Goal: Task Accomplishment & Management: Use online tool/utility

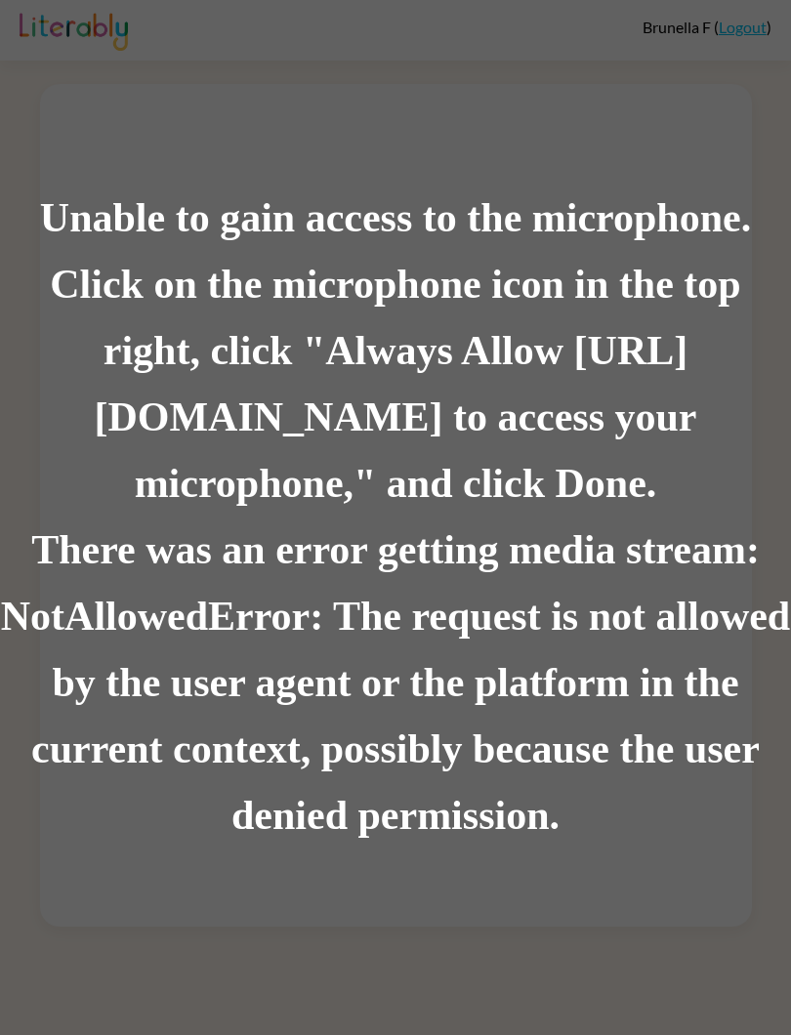
click at [741, 30] on div "Unable to gain access to the microphone. Click on the microphone icon in the to…" at bounding box center [395, 517] width 791 height 1035
click at [741, 22] on div "Unable to gain access to the microphone. Click on the microphone icon in the to…" at bounding box center [395, 517] width 791 height 1035
click at [757, 17] on div "Unable to gain access to the microphone. Click on the microphone icon in the to…" at bounding box center [395, 517] width 791 height 1035
click at [738, 44] on div "Unable to gain access to the microphone. Click on the microphone icon in the to…" at bounding box center [395, 517] width 791 height 1035
click at [737, 44] on div "Unable to gain access to the microphone. Click on the microphone icon in the to…" at bounding box center [395, 517] width 791 height 1035
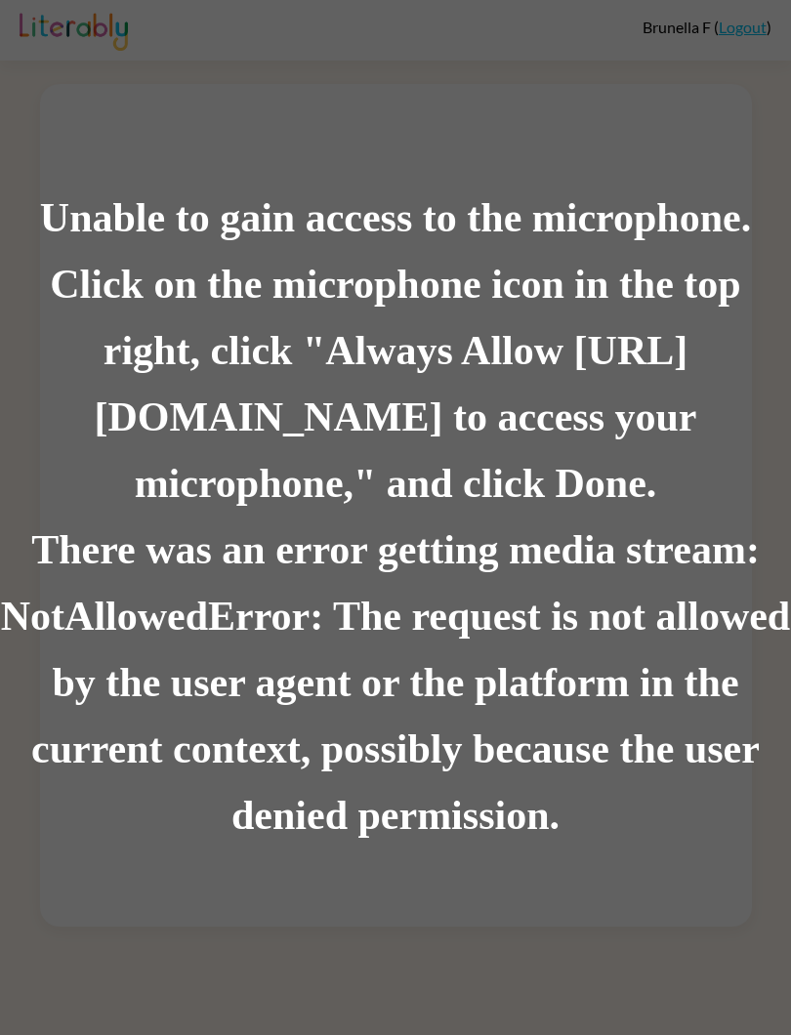
click at [736, 24] on div "Unable to gain access to the microphone. Click on the microphone icon in the to…" at bounding box center [395, 517] width 791 height 1035
click at [735, 13] on div "Unable to gain access to the microphone. Click on the microphone icon in the to…" at bounding box center [395, 517] width 791 height 1035
click at [755, 19] on div "Unable to gain access to the microphone. Click on the microphone icon in the to…" at bounding box center [395, 517] width 791 height 1035
click at [757, 14] on div "Unable to gain access to the microphone. Click on the microphone icon in the to…" at bounding box center [395, 517] width 791 height 1035
click at [744, 13] on div "Unable to gain access to the microphone. Click on the microphone icon in the to…" at bounding box center [395, 517] width 791 height 1035
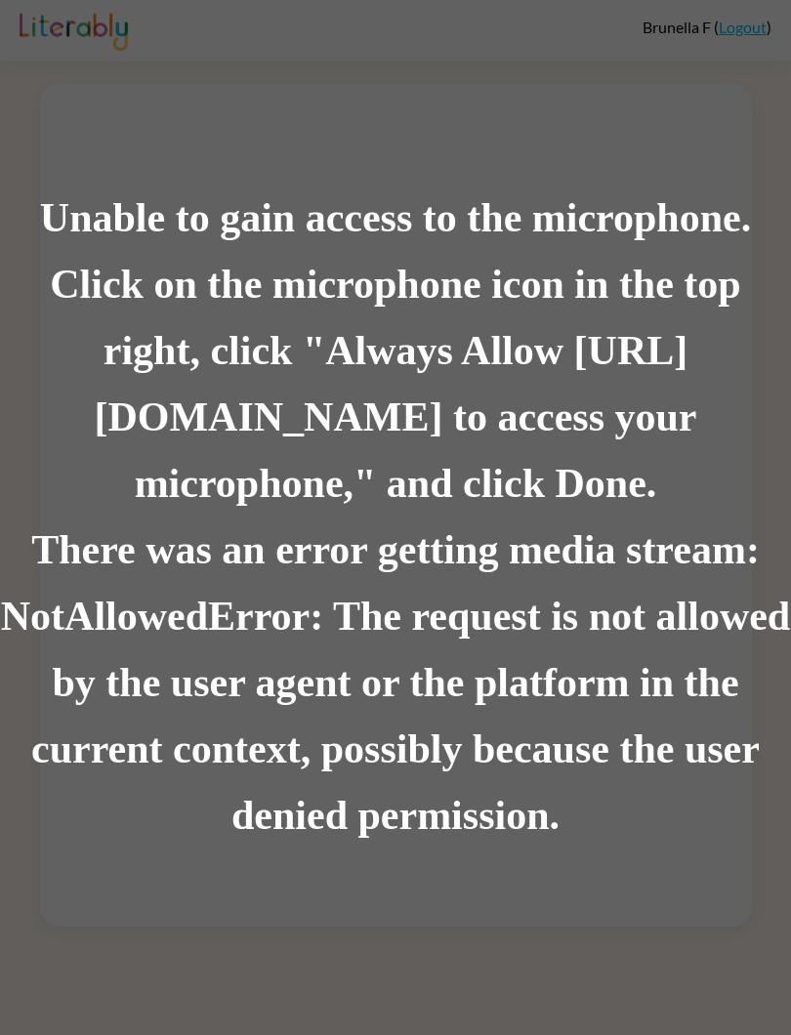
click at [745, 27] on div "Unable to gain access to the microphone. Click on the microphone icon in the to…" at bounding box center [395, 517] width 791 height 1035
click at [719, 19] on div "Unable to gain access to the microphone. Click on the microphone icon in the to…" at bounding box center [395, 517] width 791 height 1035
click at [736, 21] on div "Unable to gain access to the microphone. Click on the microphone icon in the to…" at bounding box center [395, 517] width 791 height 1035
click at [742, 23] on div "Unable to gain access to the microphone. Click on the microphone icon in the to…" at bounding box center [395, 517] width 791 height 1035
click at [756, 22] on div "Unable to gain access to the microphone. Click on the microphone icon in the to…" at bounding box center [395, 517] width 791 height 1035
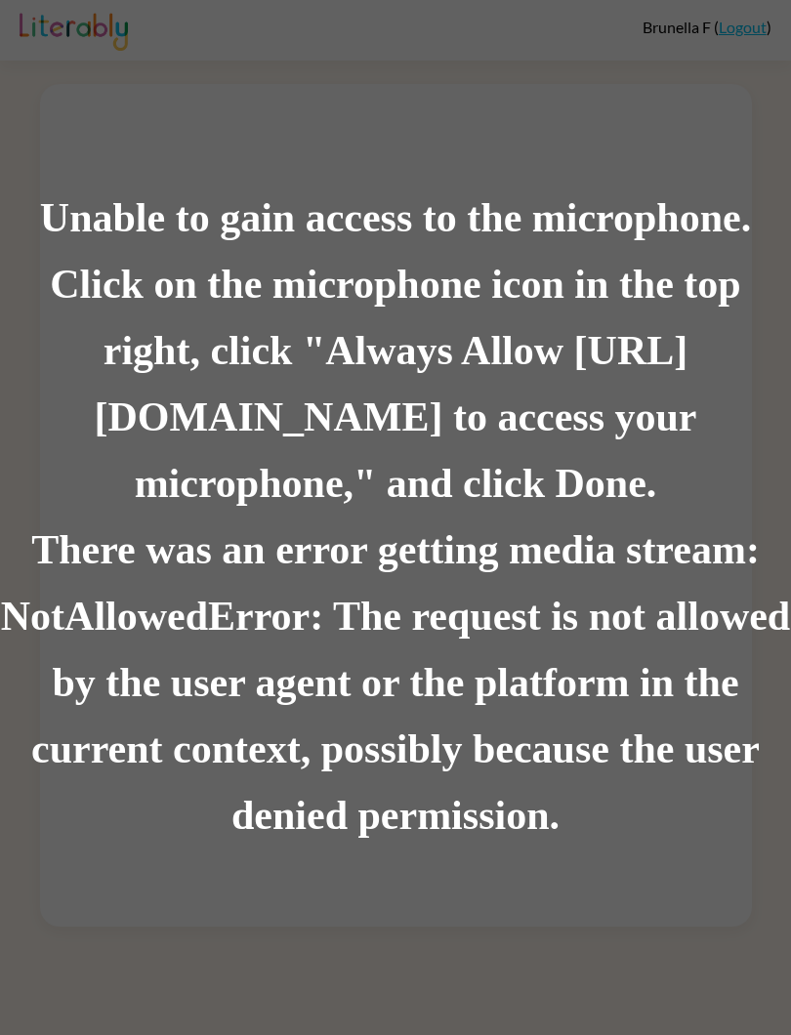
click at [725, 24] on div "Unable to gain access to the microphone. Click on the microphone icon in the to…" at bounding box center [395, 517] width 791 height 1035
click at [733, 30] on div "Unable to gain access to the microphone. Click on the microphone icon in the to…" at bounding box center [395, 517] width 791 height 1035
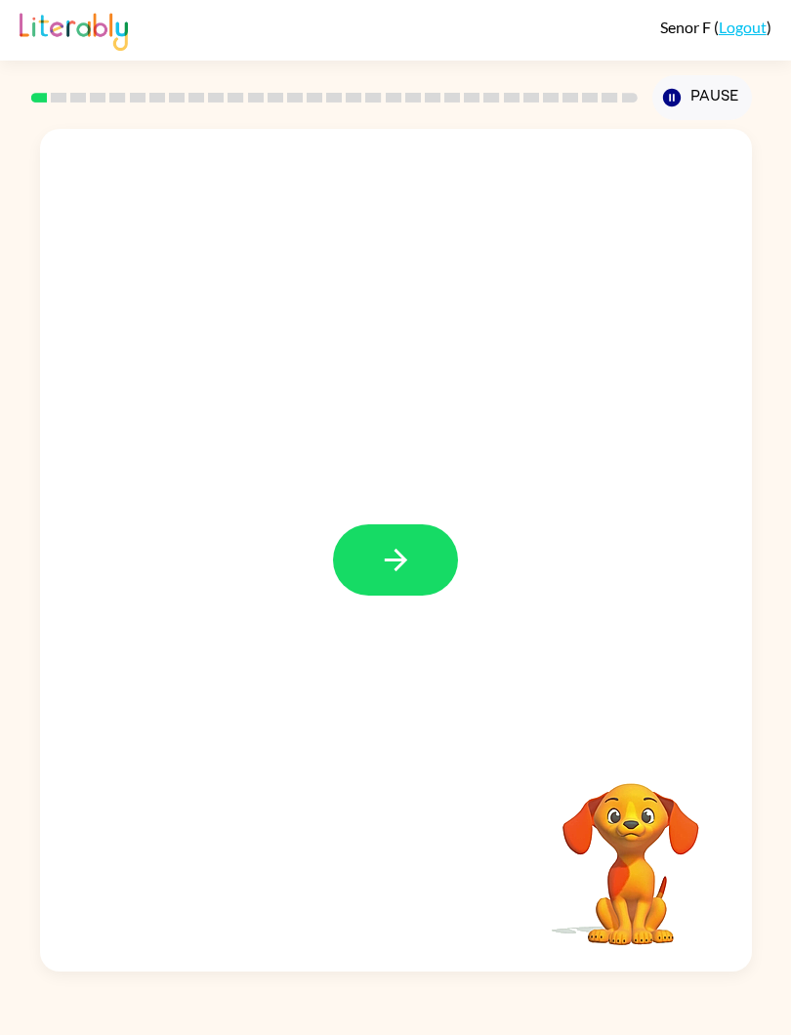
click at [425, 568] on button "button" at bounding box center [395, 560] width 125 height 71
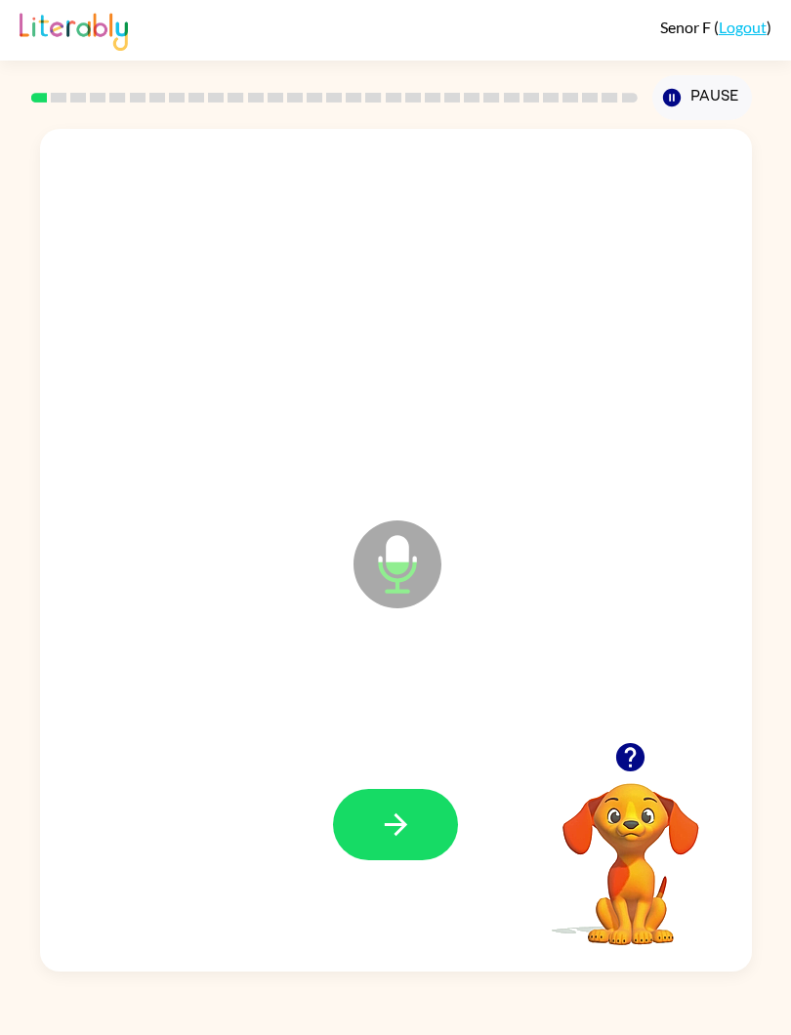
click at [426, 805] on button "button" at bounding box center [395, 824] width 125 height 71
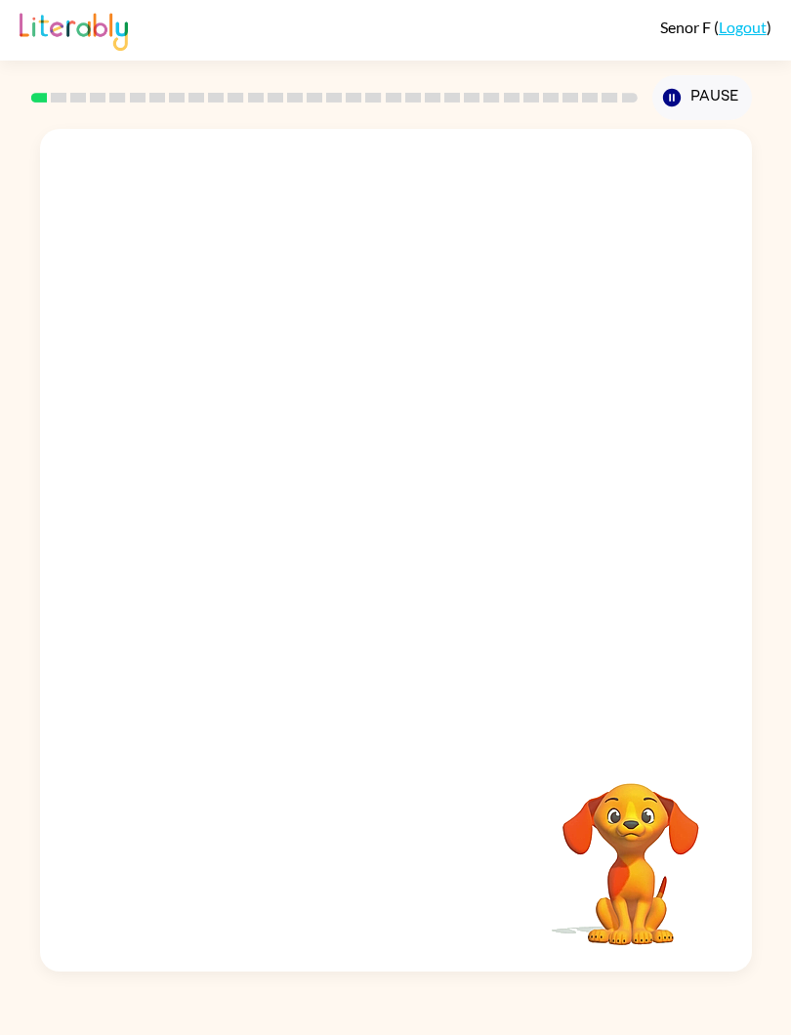
click at [11, 385] on div "Your browser must support playing .mp4 files to use Literably. Please try using…" at bounding box center [395, 546] width 791 height 852
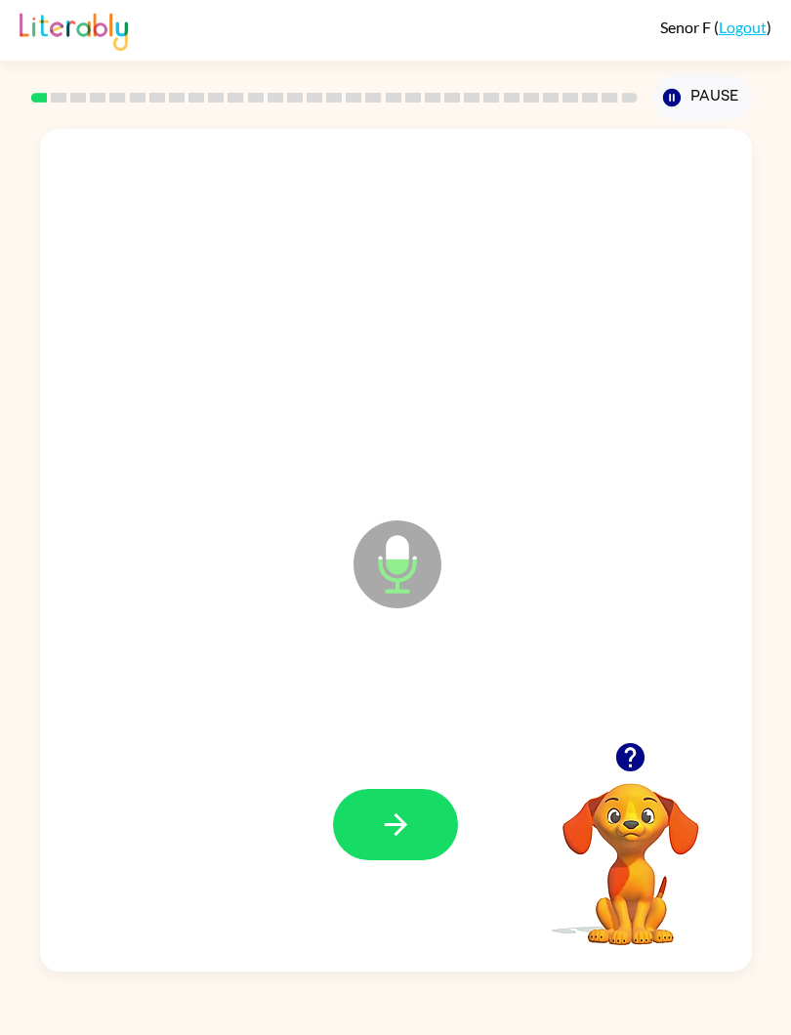
click at [413, 826] on button "button" at bounding box center [395, 824] width 125 height 71
click at [417, 844] on button "button" at bounding box center [395, 824] width 125 height 71
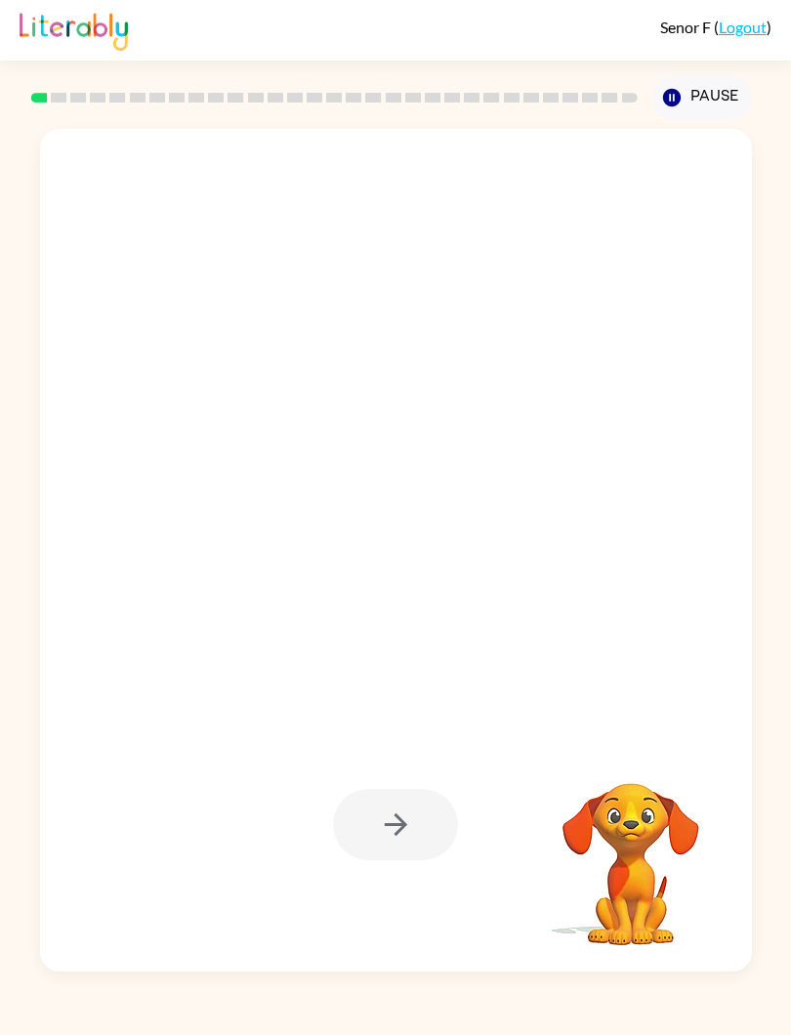
click at [628, 862] on video "Your browser must support playing .mp4 files to use Literably. Please try using…" at bounding box center [630, 850] width 195 height 195
click at [142, 300] on div at bounding box center [396, 295] width 673 height 255
click at [137, 323] on div at bounding box center [396, 295] width 673 height 255
click at [662, 92] on icon "Pause" at bounding box center [671, 97] width 21 height 21
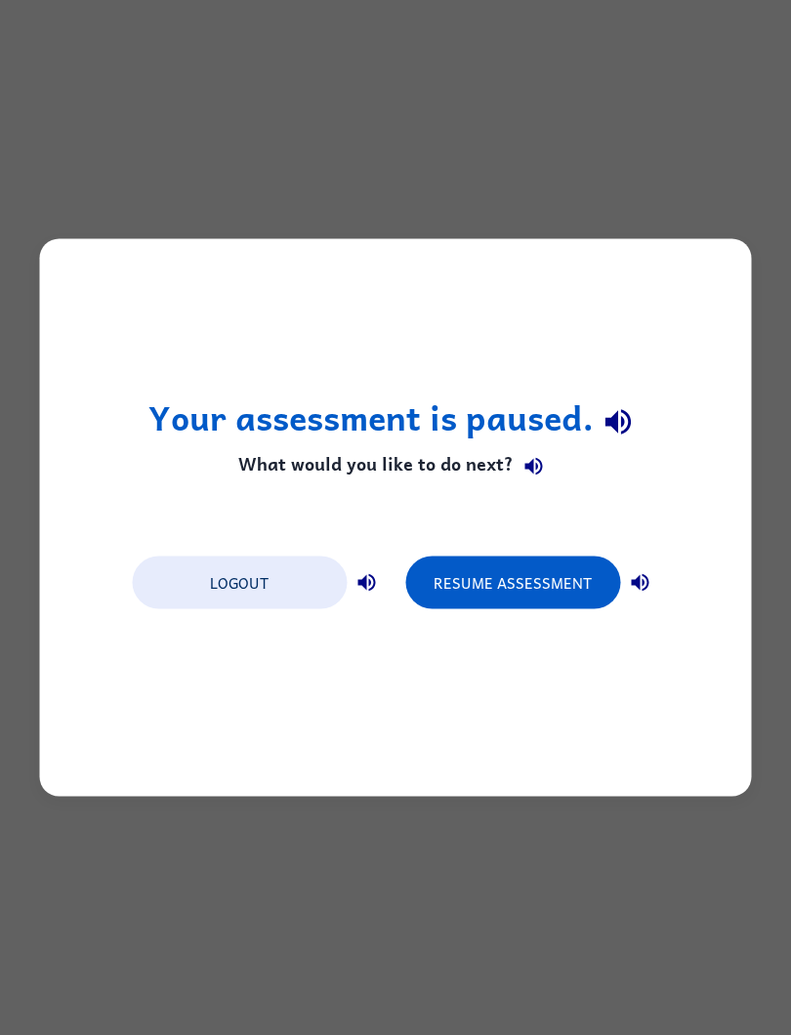
click at [492, 582] on button "Resume Assessment" at bounding box center [512, 583] width 215 height 53
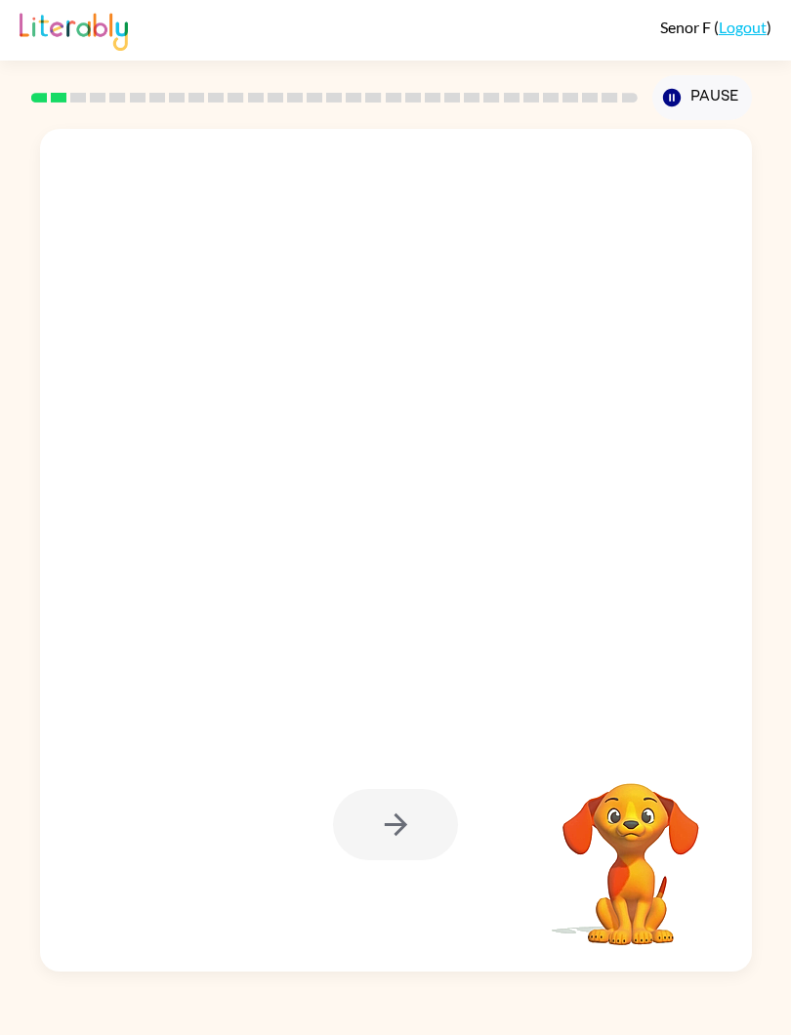
click at [133, 331] on div at bounding box center [396, 295] width 673 height 255
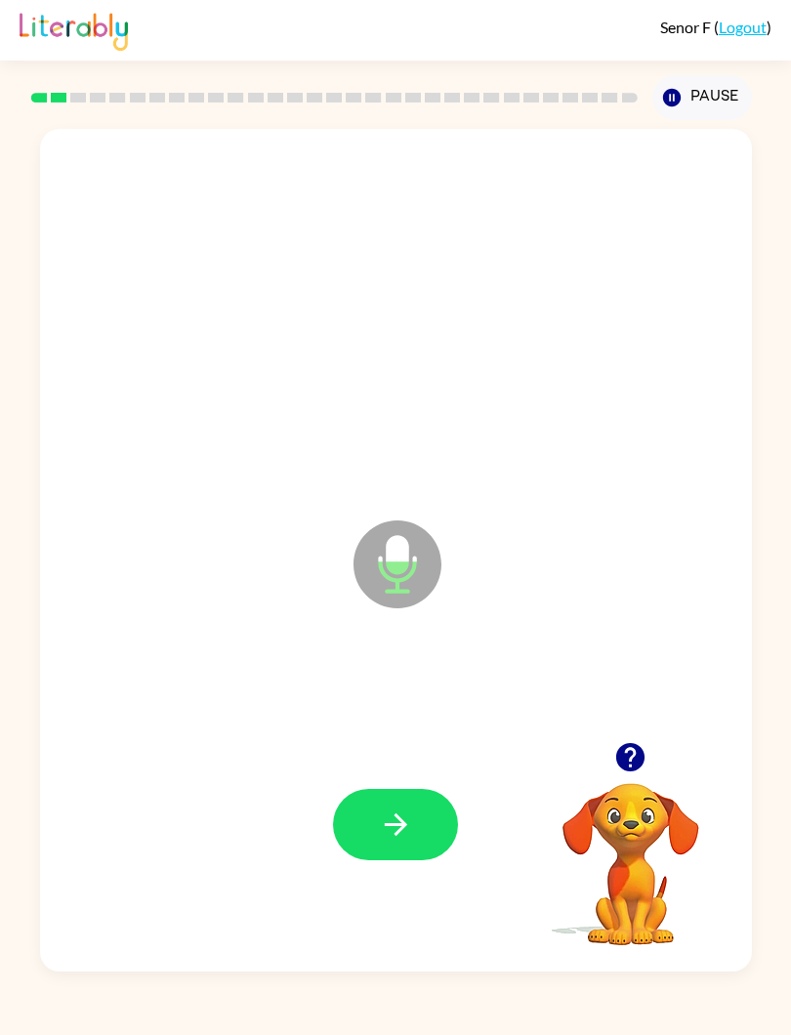
click at [60, 289] on div at bounding box center [396, 295] width 673 height 255
click at [405, 830] on icon "button" at bounding box center [396, 825] width 34 height 34
click at [425, 830] on button "button" at bounding box center [395, 824] width 125 height 71
click at [399, 825] on icon "button" at bounding box center [395, 825] width 22 height 22
click at [392, 820] on icon "button" at bounding box center [396, 825] width 34 height 34
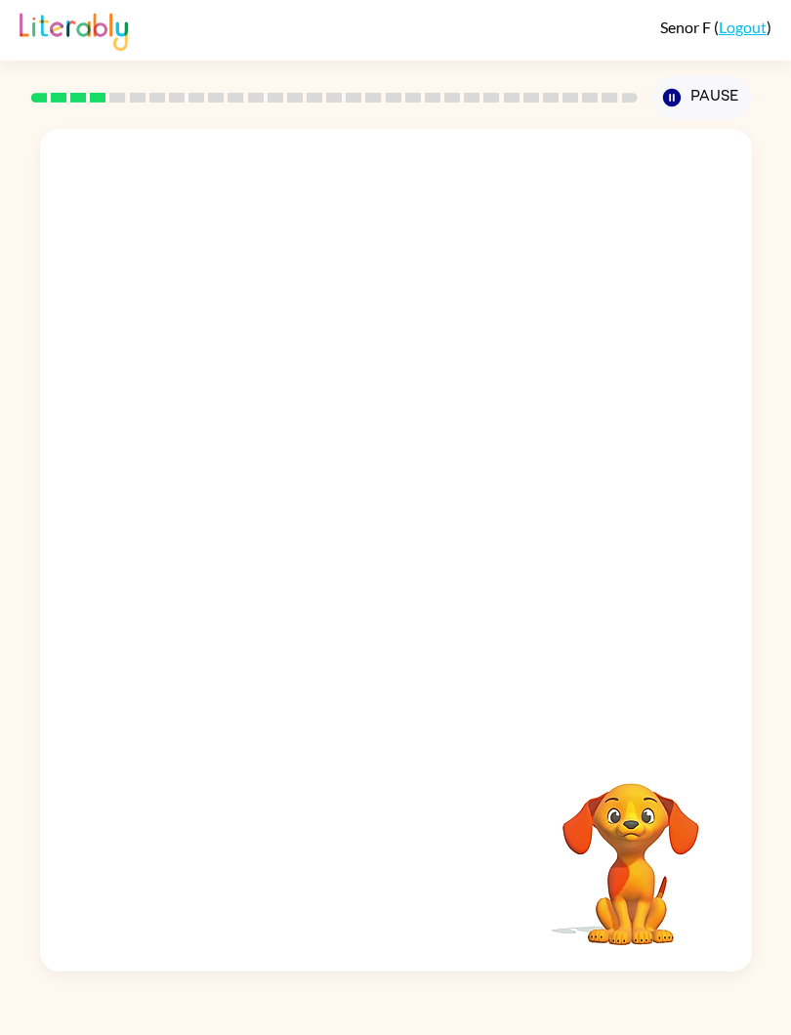
click at [145, 303] on div at bounding box center [396, 295] width 673 height 255
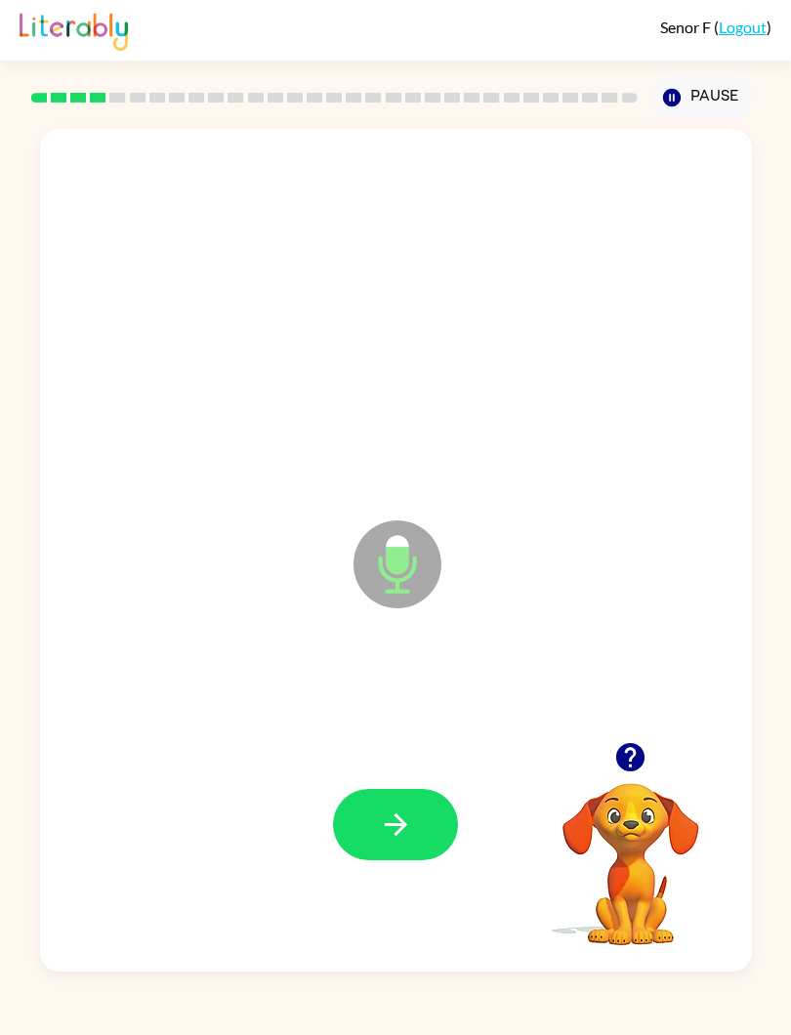
click at [387, 830] on icon "button" at bounding box center [396, 825] width 34 height 34
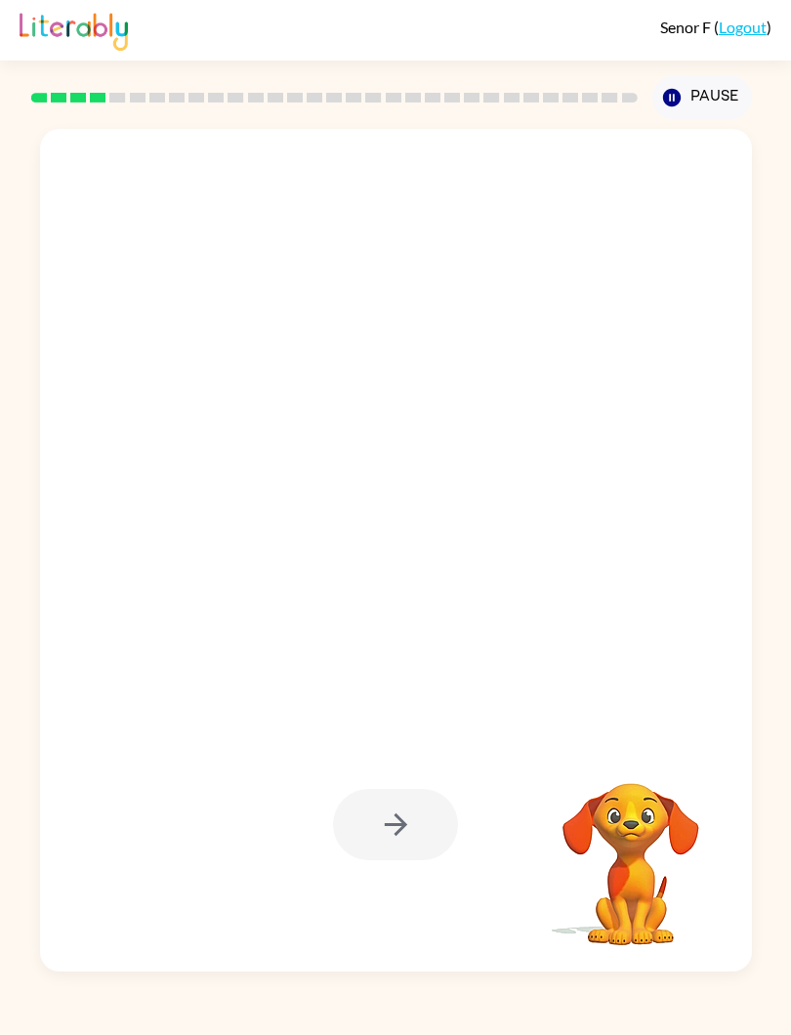
click at [429, 820] on div at bounding box center [395, 824] width 125 height 71
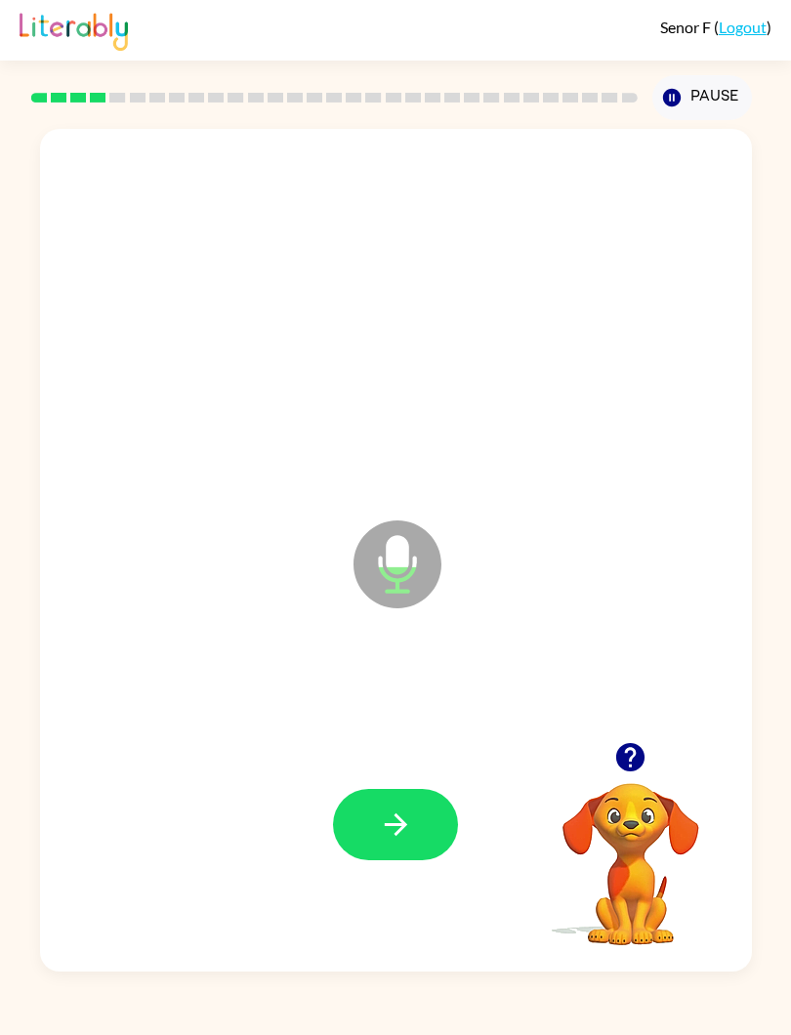
click at [403, 824] on icon "button" at bounding box center [395, 825] width 22 height 22
click at [144, 491] on div "Microphone The Microphone is here when it is your turn to talk" at bounding box center [349, 515] width 579 height 165
click at [408, 835] on icon "button" at bounding box center [396, 825] width 34 height 34
click at [408, 822] on icon "button" at bounding box center [396, 825] width 34 height 34
click at [414, 827] on button "button" at bounding box center [395, 824] width 125 height 71
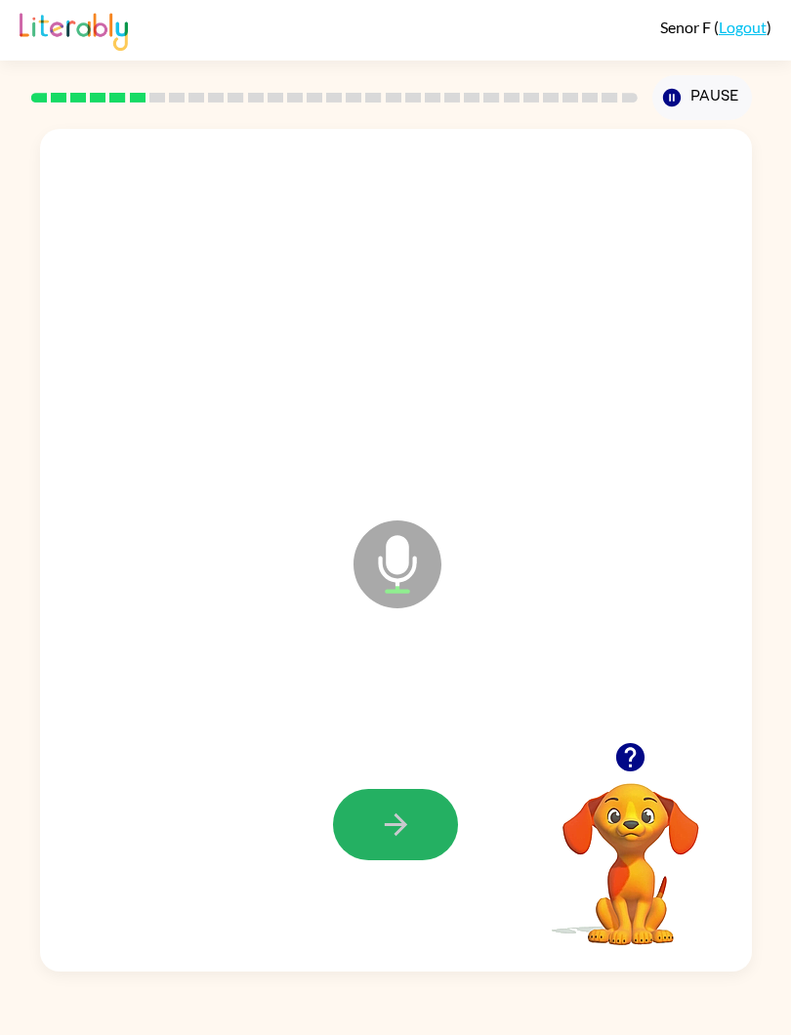
click at [416, 840] on button "button" at bounding box center [395, 824] width 125 height 71
click at [416, 824] on button "button" at bounding box center [395, 824] width 125 height 71
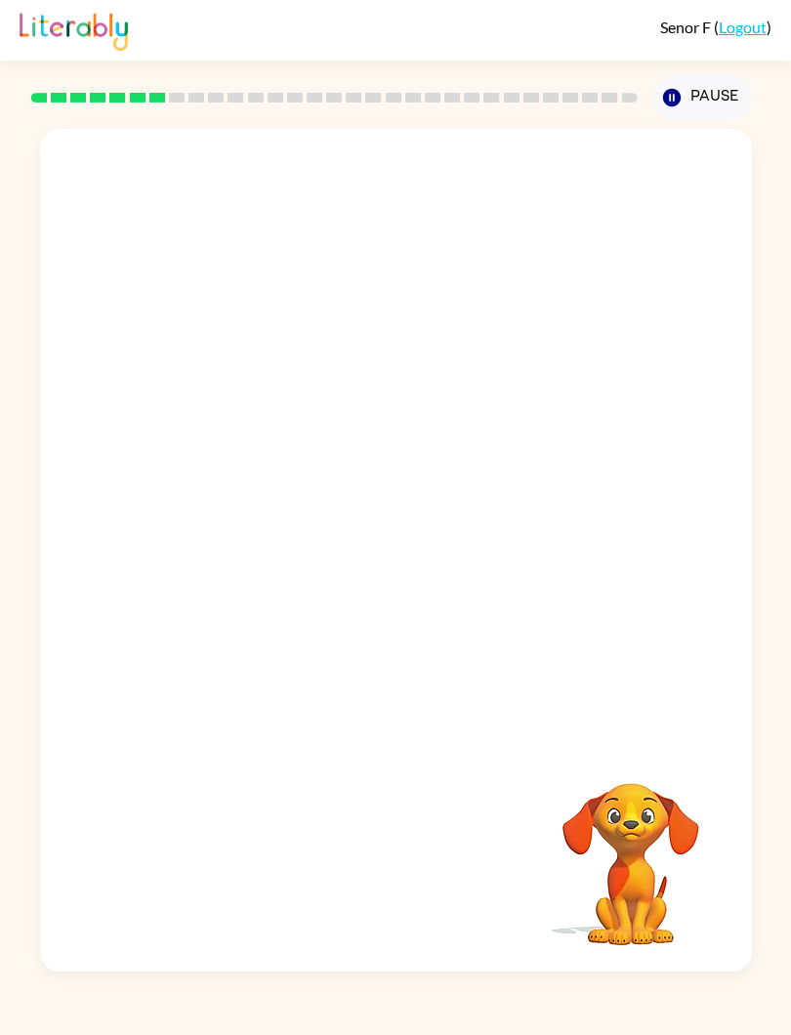
click at [161, 414] on div at bounding box center [396, 435] width 712 height 613
click at [151, 438] on div at bounding box center [349, 515] width 579 height 165
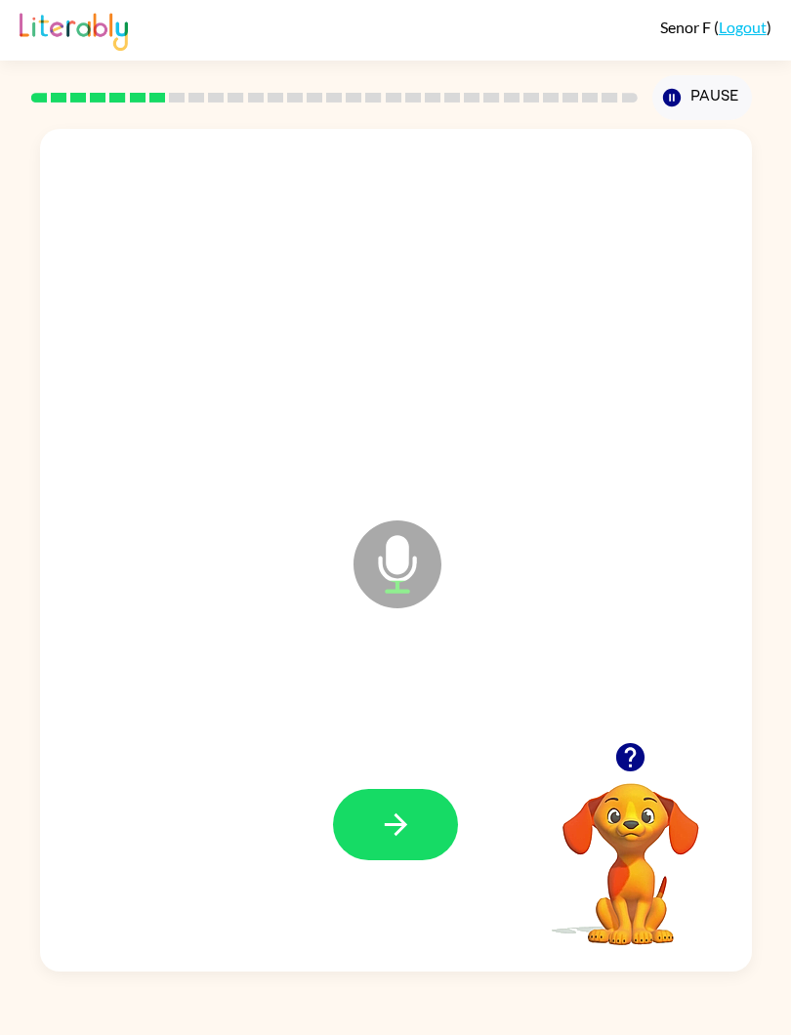
click at [411, 833] on icon "button" at bounding box center [396, 825] width 34 height 34
click at [418, 814] on button "button" at bounding box center [395, 824] width 125 height 71
click at [412, 815] on icon "button" at bounding box center [396, 825] width 34 height 34
click at [414, 838] on button "button" at bounding box center [395, 824] width 125 height 71
click at [408, 807] on button "button" at bounding box center [395, 824] width 125 height 71
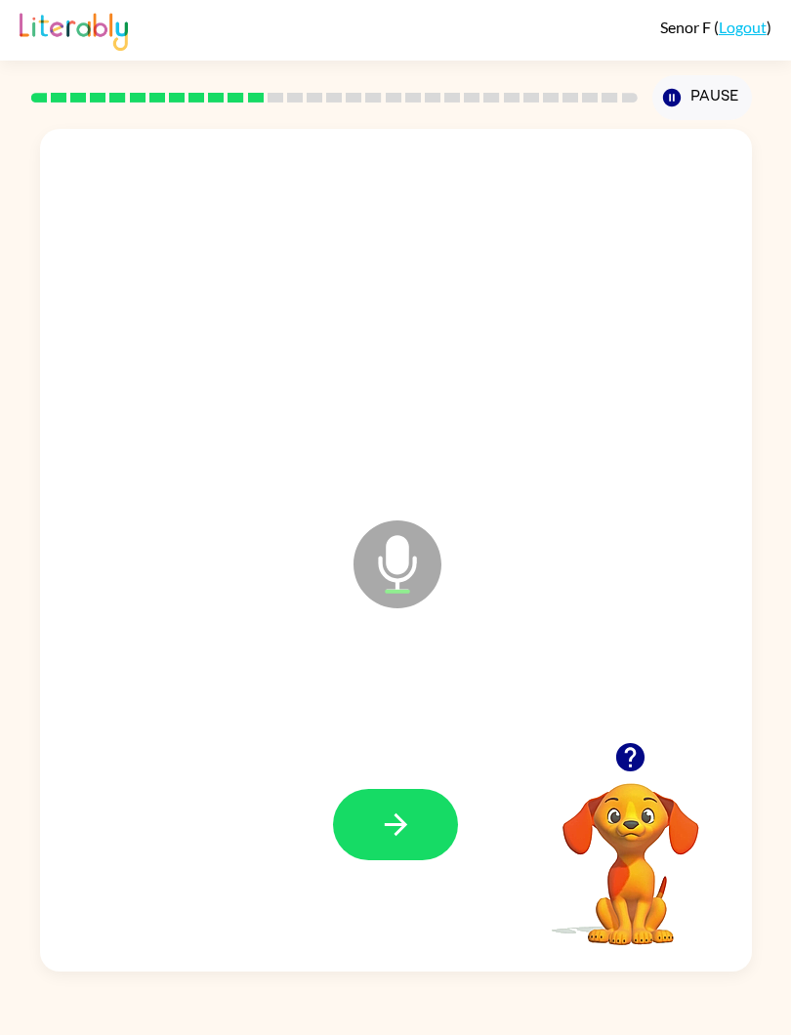
click at [425, 808] on button "button" at bounding box center [395, 824] width 125 height 71
click at [427, 827] on button "button" at bounding box center [395, 824] width 125 height 71
click at [422, 828] on button "button" at bounding box center [395, 824] width 125 height 71
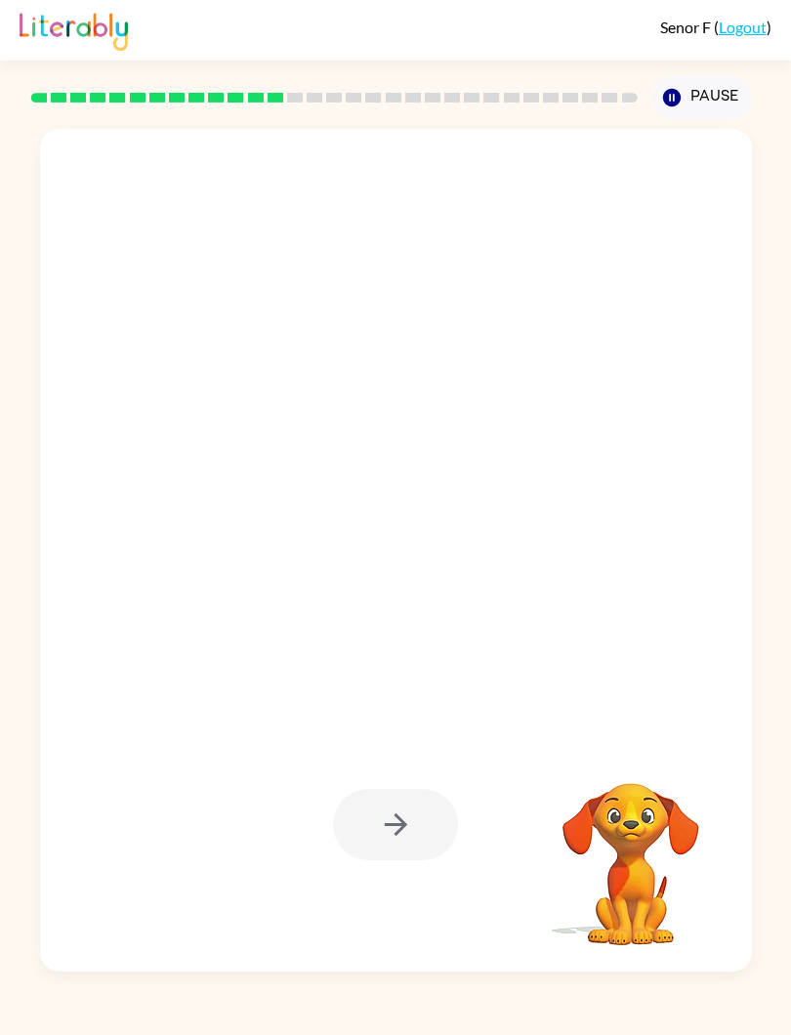
click at [425, 840] on div at bounding box center [395, 824] width 125 height 71
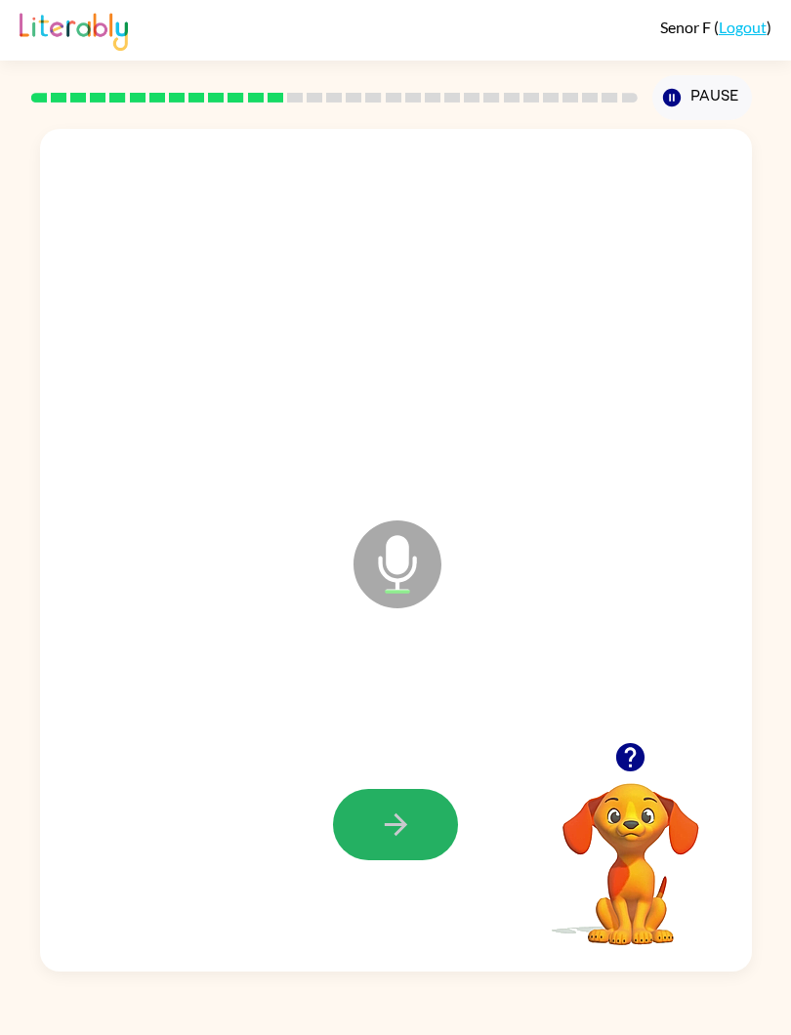
click at [408, 834] on icon "button" at bounding box center [396, 825] width 34 height 34
click at [405, 848] on button "button" at bounding box center [395, 824] width 125 height 71
click at [414, 826] on button "button" at bounding box center [395, 824] width 125 height 71
click at [413, 815] on button "button" at bounding box center [395, 824] width 125 height 71
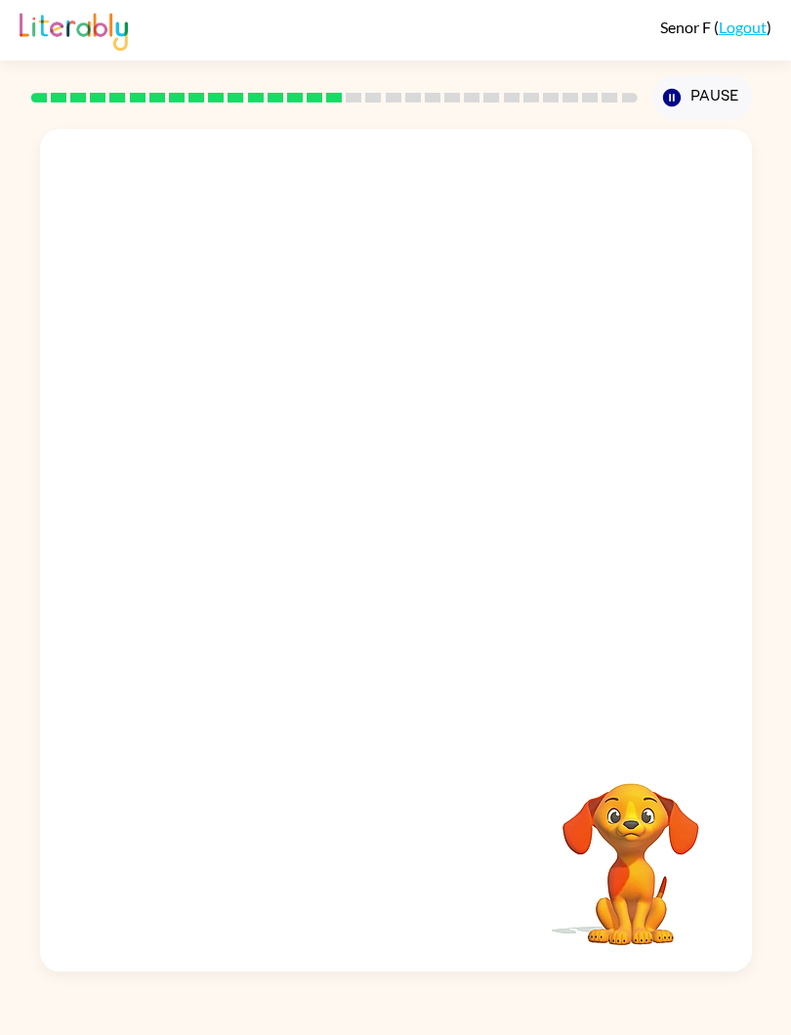
click at [125, 439] on div at bounding box center [349, 515] width 579 height 165
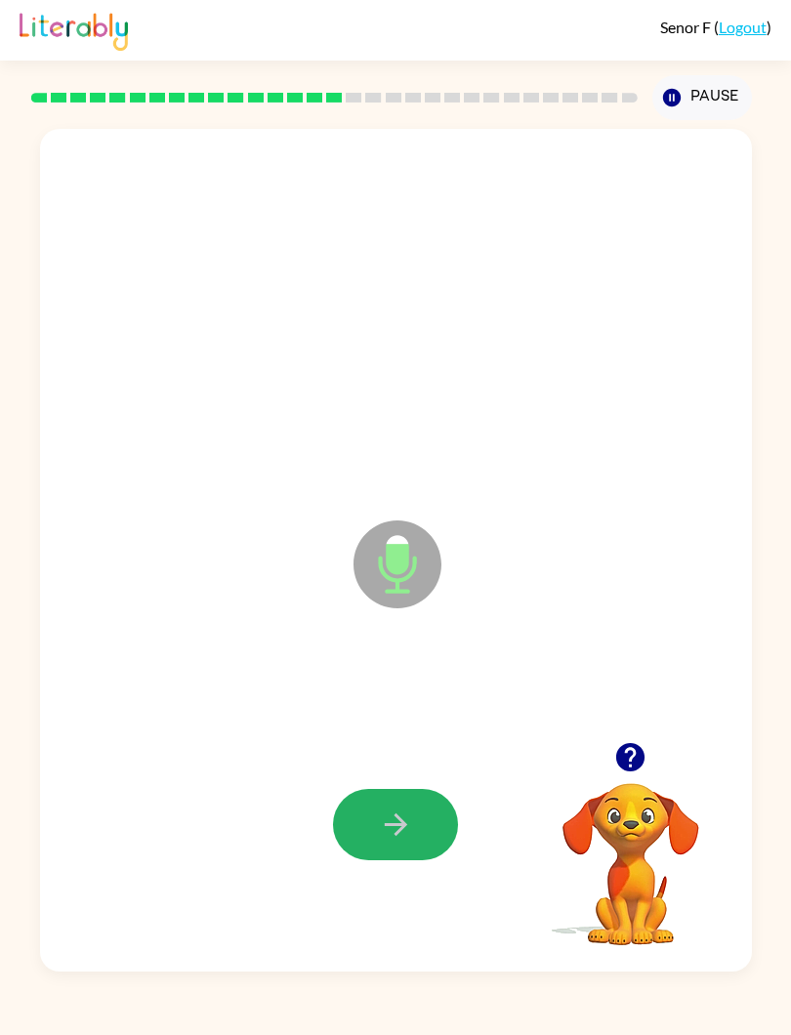
click at [418, 829] on button "button" at bounding box center [395, 824] width 125 height 71
click at [428, 802] on button "button" at bounding box center [395, 824] width 125 height 71
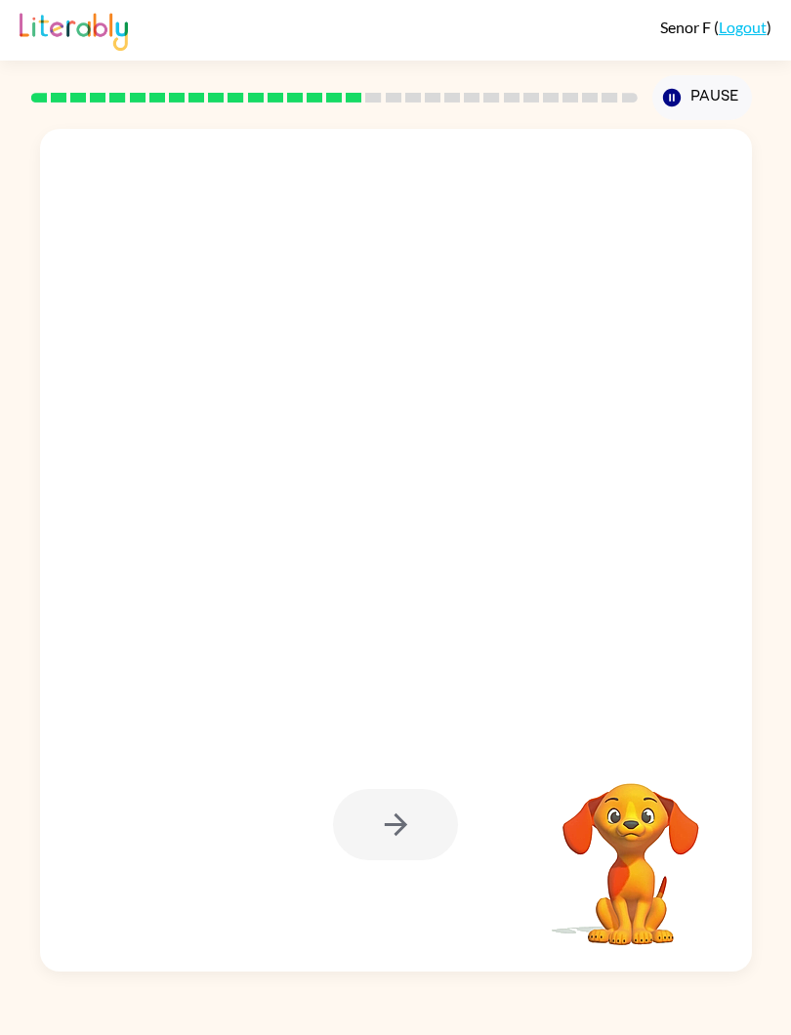
click at [155, 372] on div at bounding box center [396, 295] width 673 height 255
click at [632, 818] on video "Your browser must support playing .mp4 files to use Literably. Please try using…" at bounding box center [630, 850] width 195 height 195
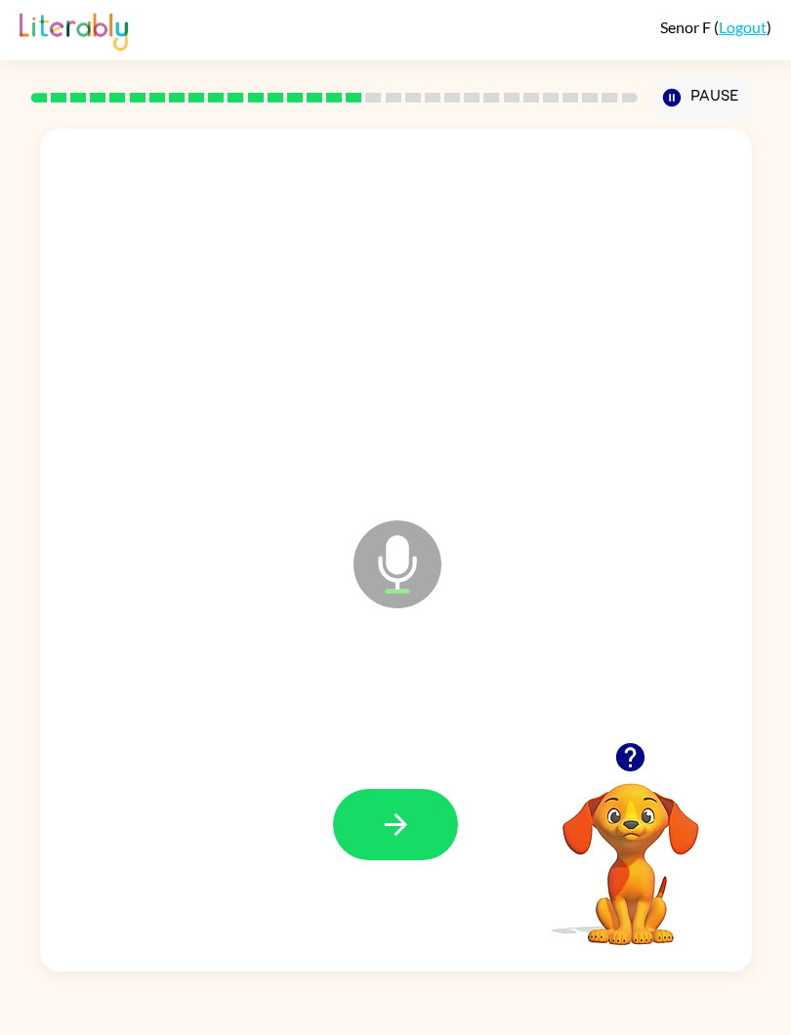
click at [430, 816] on button "button" at bounding box center [395, 824] width 125 height 71
click at [648, 798] on video "Your browser must support playing .mp4 files to use Literably. Please try using…" at bounding box center [630, 850] width 195 height 195
click at [413, 840] on button "button" at bounding box center [395, 824] width 125 height 71
click at [417, 798] on button "button" at bounding box center [395, 824] width 125 height 71
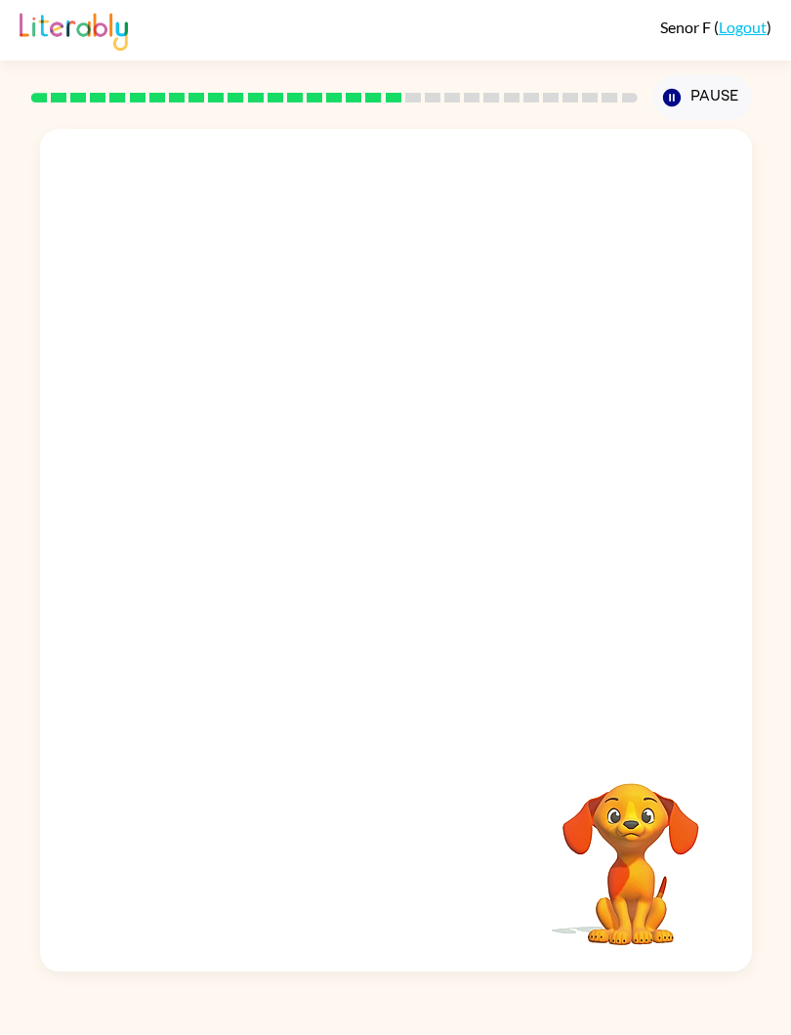
click at [11, 275] on div "Your browser must support playing .mp4 files to use Literably. Please try using…" at bounding box center [395, 546] width 791 height 852
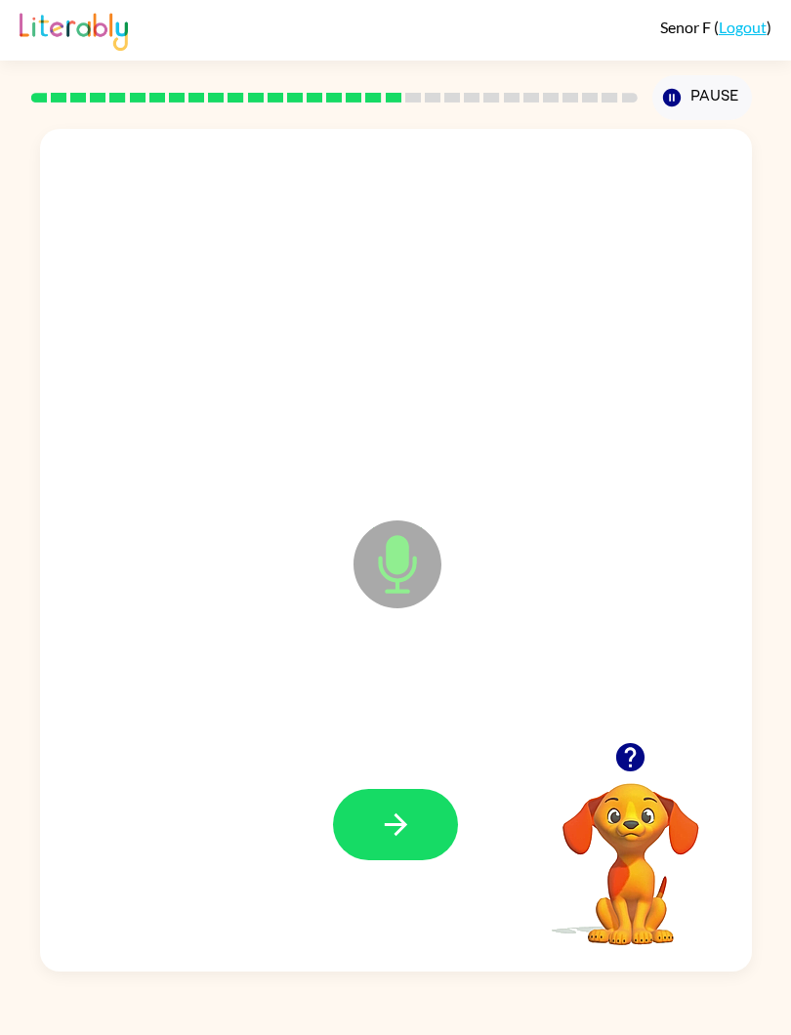
click at [392, 783] on div at bounding box center [396, 824] width 673 height 255
click at [416, 837] on button "button" at bounding box center [395, 824] width 125 height 71
click at [437, 827] on button "button" at bounding box center [395, 824] width 125 height 71
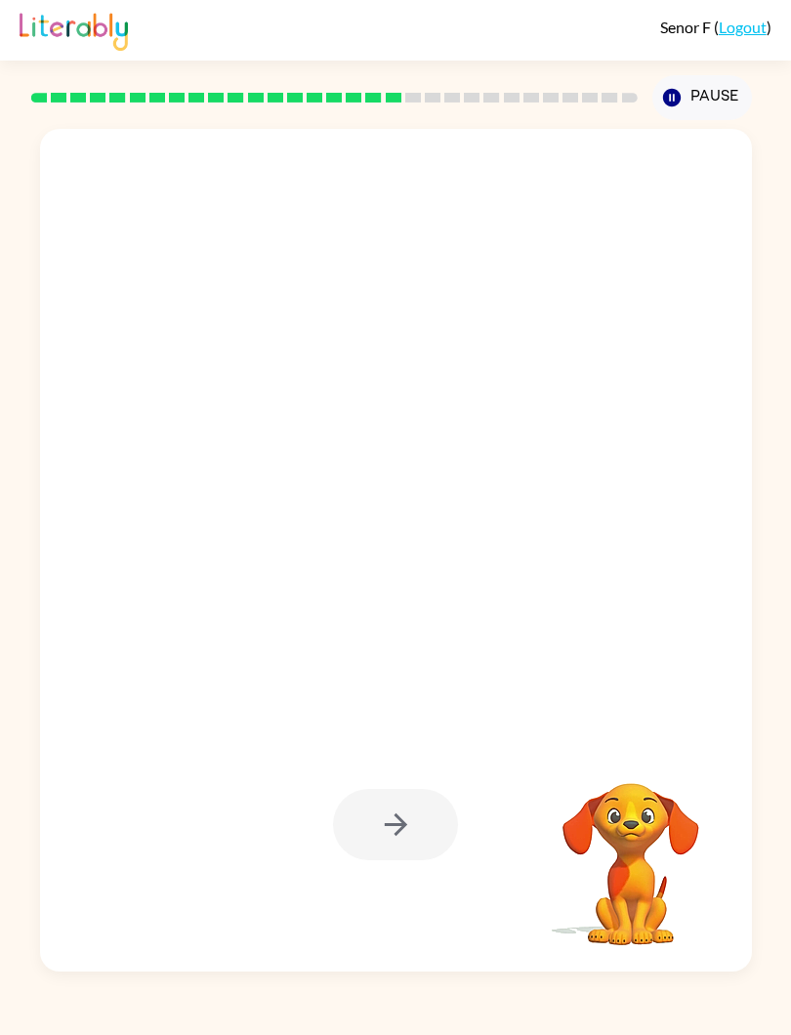
click at [156, 389] on div at bounding box center [396, 295] width 673 height 255
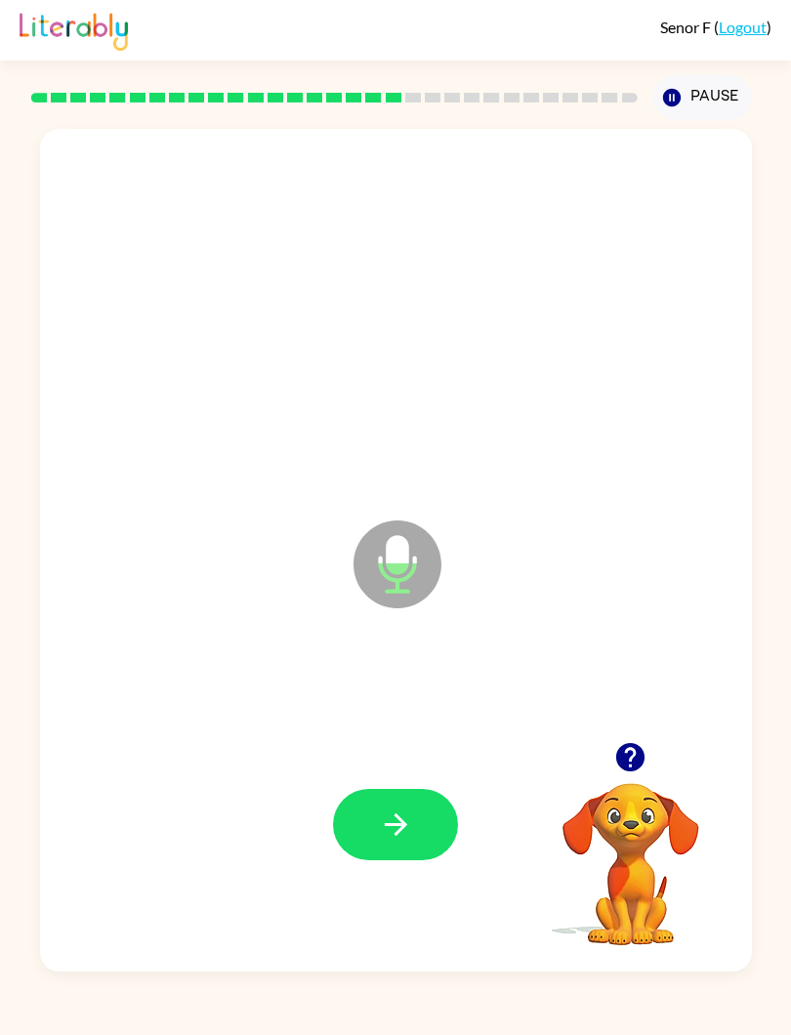
click at [385, 826] on icon "button" at bounding box center [395, 825] width 22 height 22
click at [426, 798] on button "button" at bounding box center [395, 824] width 125 height 71
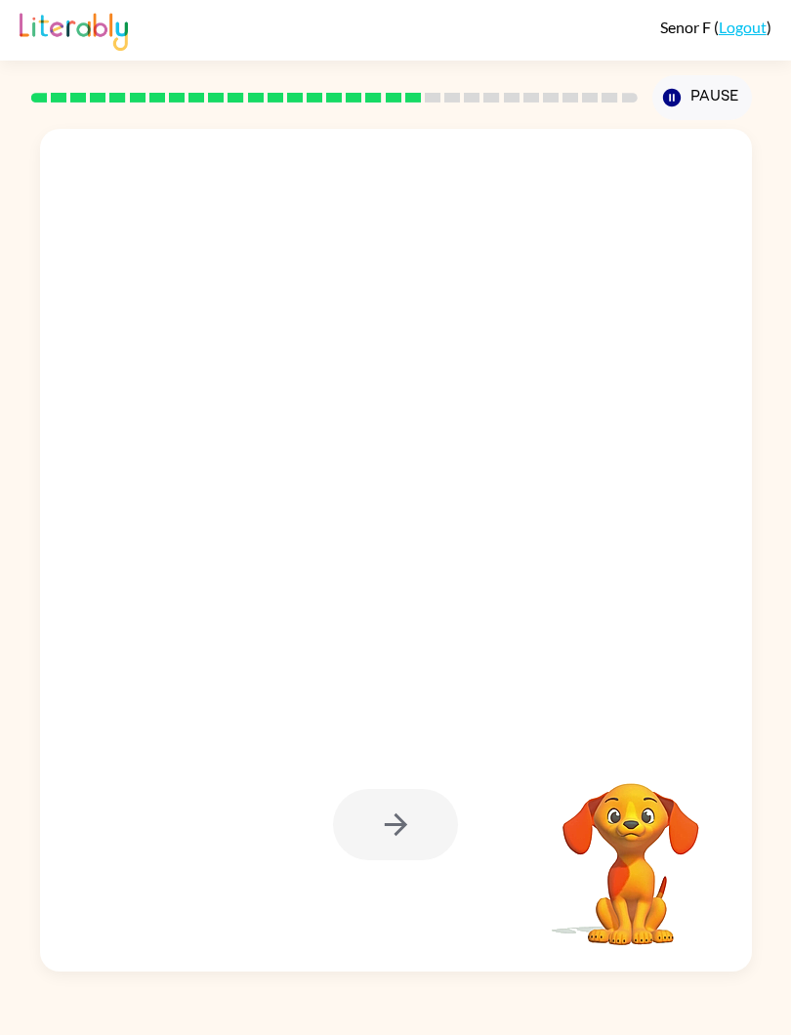
click at [622, 843] on video "Your browser must support playing .mp4 files to use Literably. Please try using…" at bounding box center [630, 850] width 195 height 195
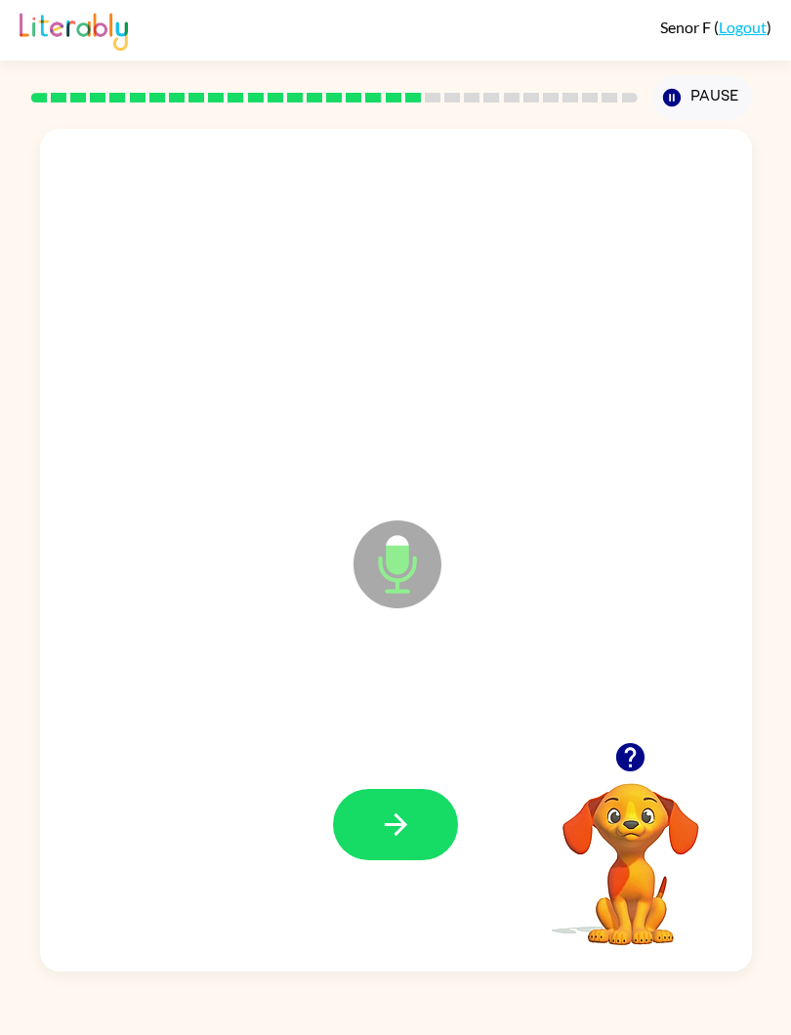
click at [426, 803] on button "button" at bounding box center [395, 824] width 125 height 71
click at [438, 809] on button "button" at bounding box center [395, 824] width 125 height 71
click at [408, 805] on button "button" at bounding box center [395, 824] width 125 height 71
click at [413, 779] on div at bounding box center [396, 824] width 673 height 255
click at [420, 798] on button "button" at bounding box center [395, 824] width 125 height 71
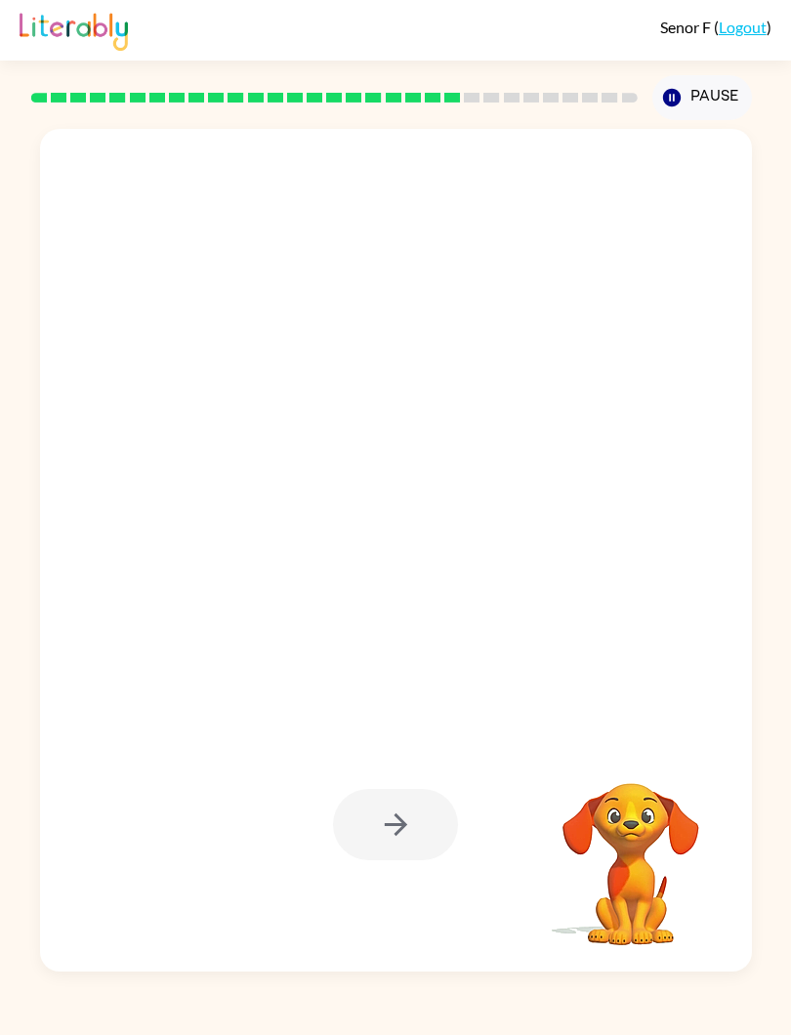
click at [132, 386] on div at bounding box center [396, 295] width 673 height 255
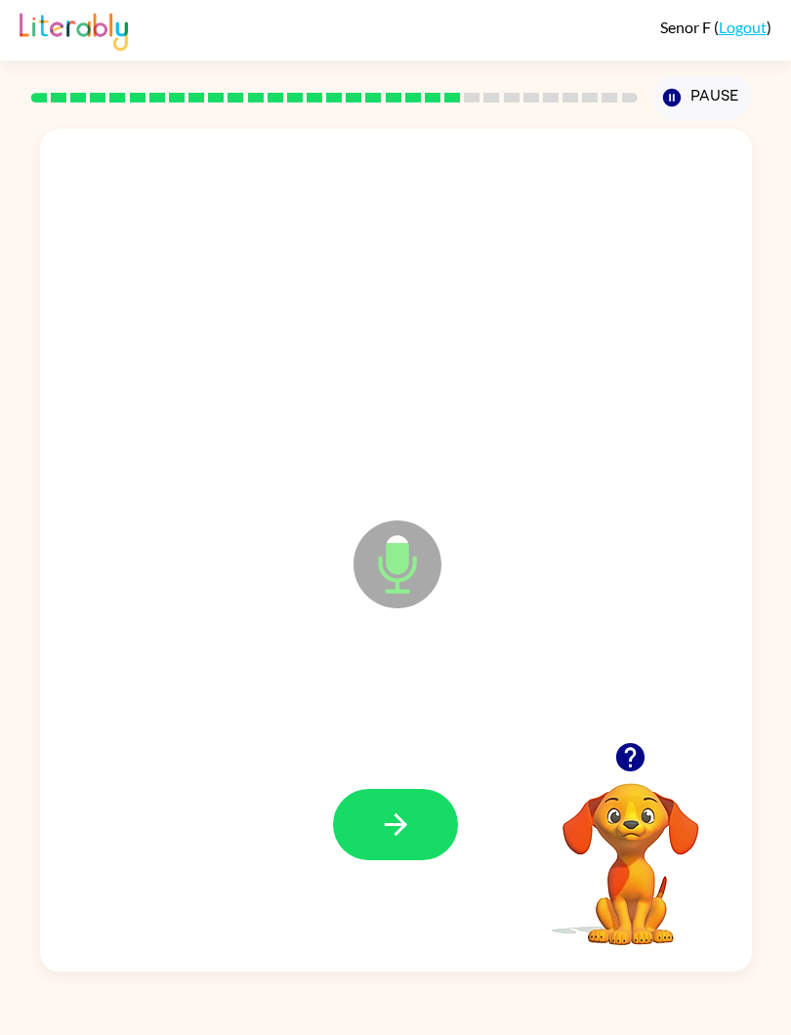
click at [413, 792] on button "button" at bounding box center [395, 824] width 125 height 71
click at [420, 808] on button "button" at bounding box center [395, 824] width 125 height 71
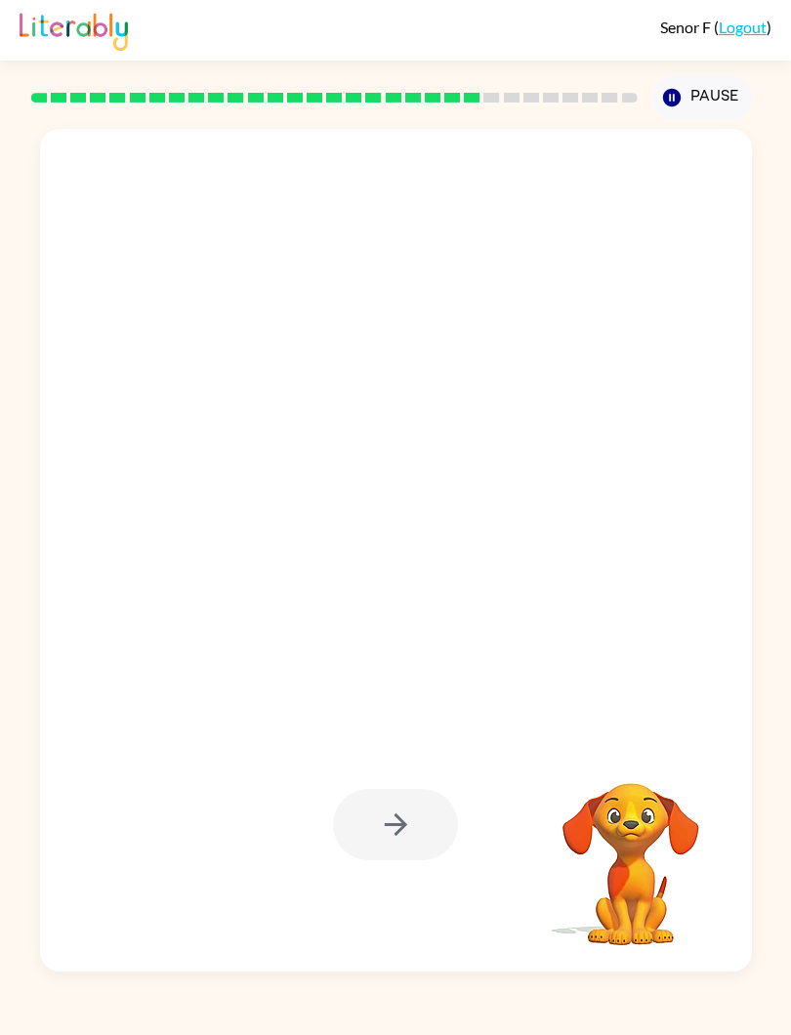
click at [646, 699] on div at bounding box center [396, 824] width 673 height 255
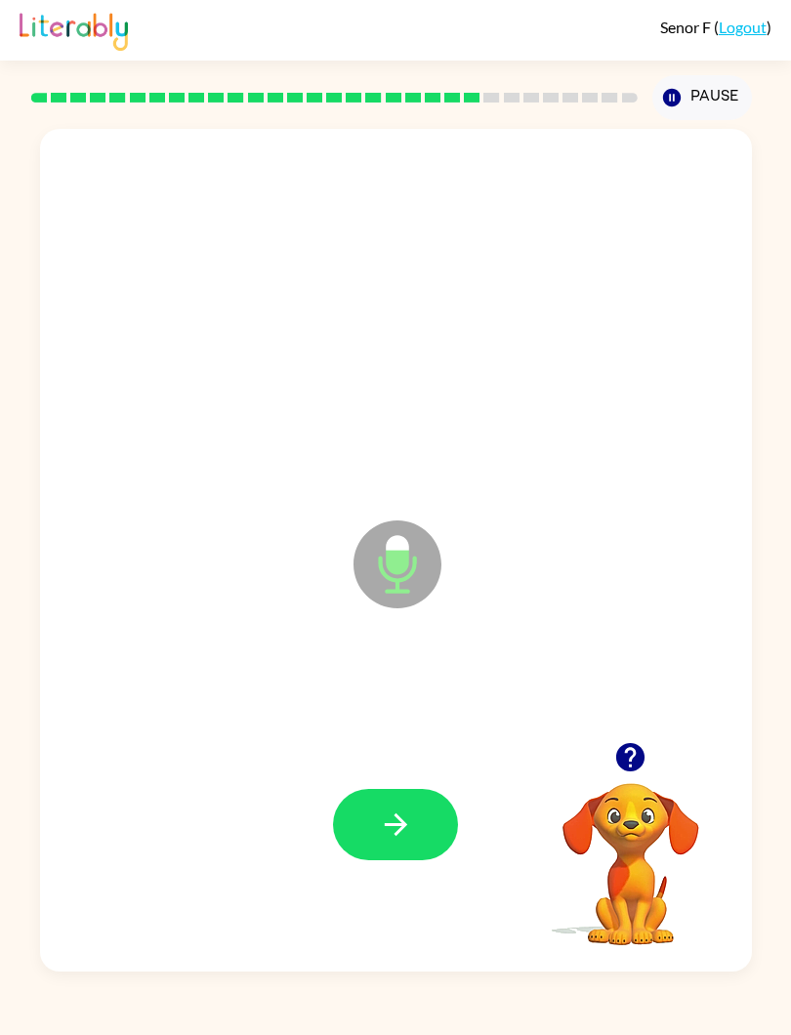
click at [417, 798] on button "button" at bounding box center [395, 824] width 125 height 71
click at [419, 807] on button "button" at bounding box center [395, 824] width 125 height 71
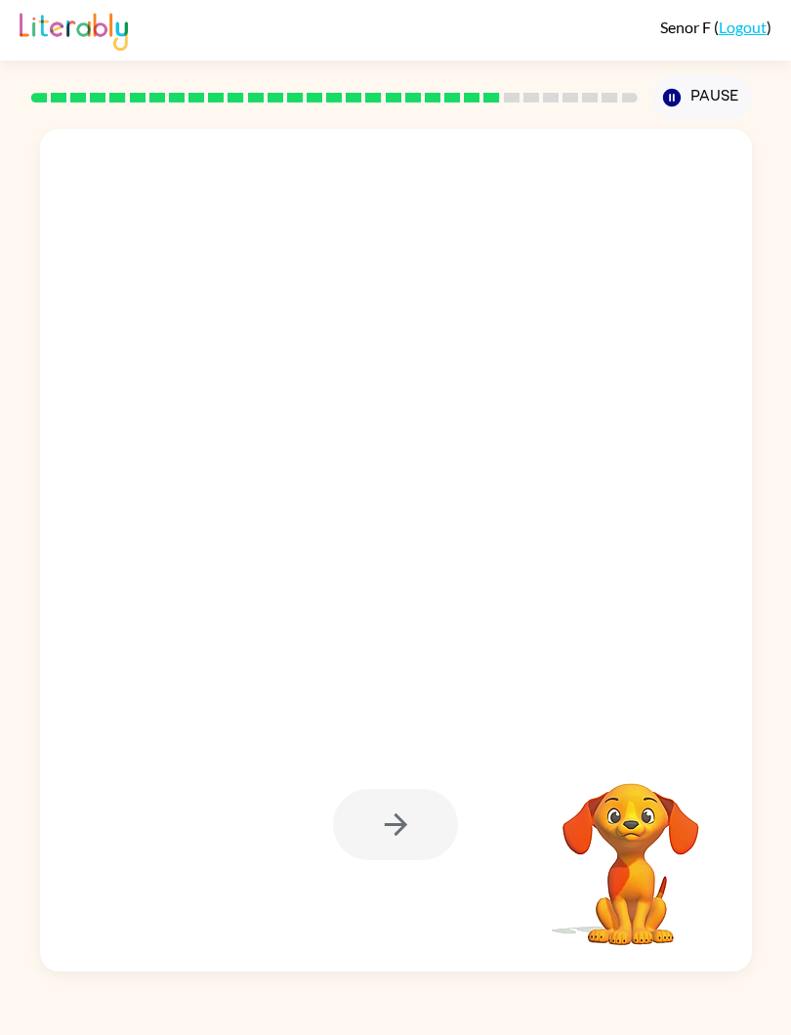
click at [106, 317] on div at bounding box center [396, 295] width 673 height 255
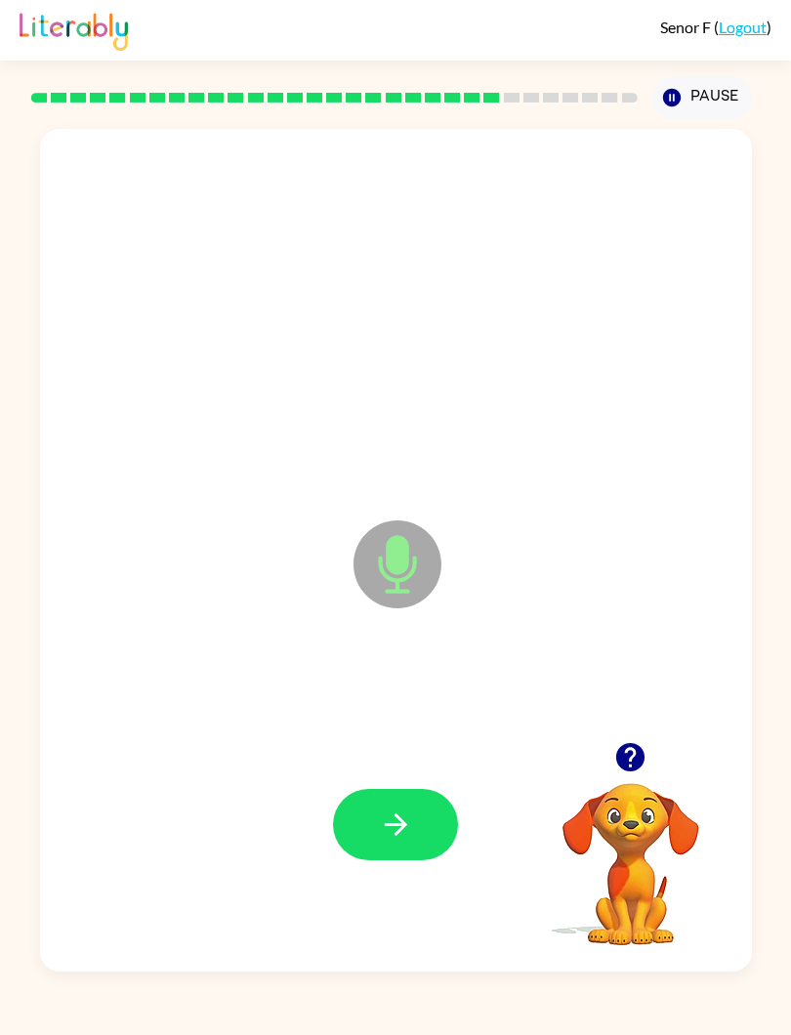
click at [422, 792] on button "button" at bounding box center [395, 824] width 125 height 71
click at [405, 808] on button "button" at bounding box center [395, 824] width 125 height 71
click at [417, 811] on button "button" at bounding box center [395, 824] width 125 height 71
click at [393, 805] on button "button" at bounding box center [395, 824] width 125 height 71
click at [408, 797] on button "button" at bounding box center [395, 824] width 125 height 71
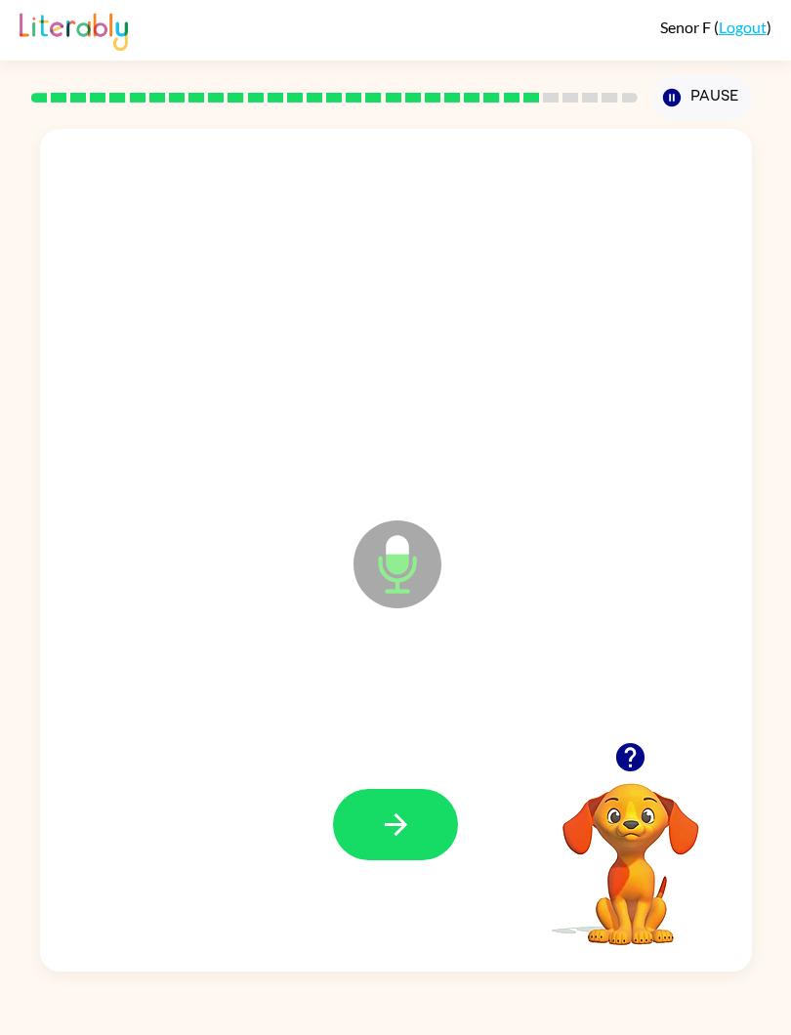
click at [399, 819] on icon "button" at bounding box center [395, 825] width 22 height 22
click at [416, 807] on button "button" at bounding box center [395, 824] width 125 height 71
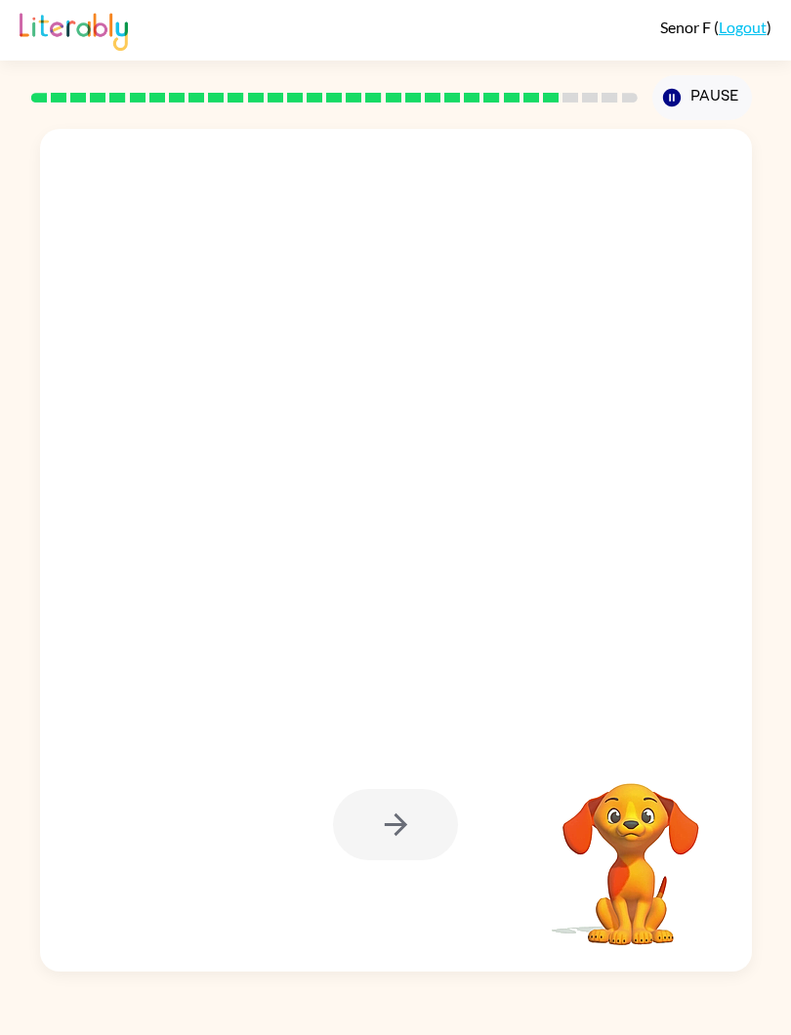
click at [641, 861] on video "Your browser must support playing .mp4 files to use Literably. Please try using…" at bounding box center [630, 850] width 195 height 195
click at [640, 877] on video "Your browser must support playing .mp4 files to use Literably. Please try using…" at bounding box center [630, 850] width 195 height 195
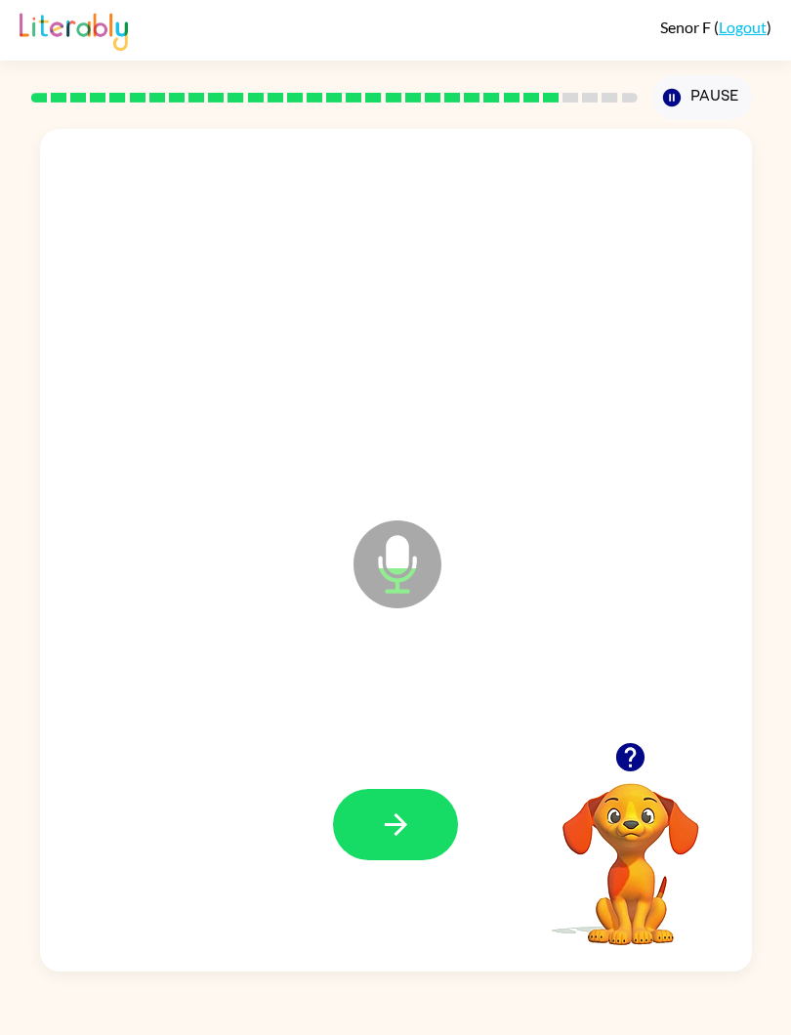
click at [399, 820] on icon "button" at bounding box center [395, 825] width 22 height 22
click at [401, 848] on button "button" at bounding box center [395, 824] width 125 height 71
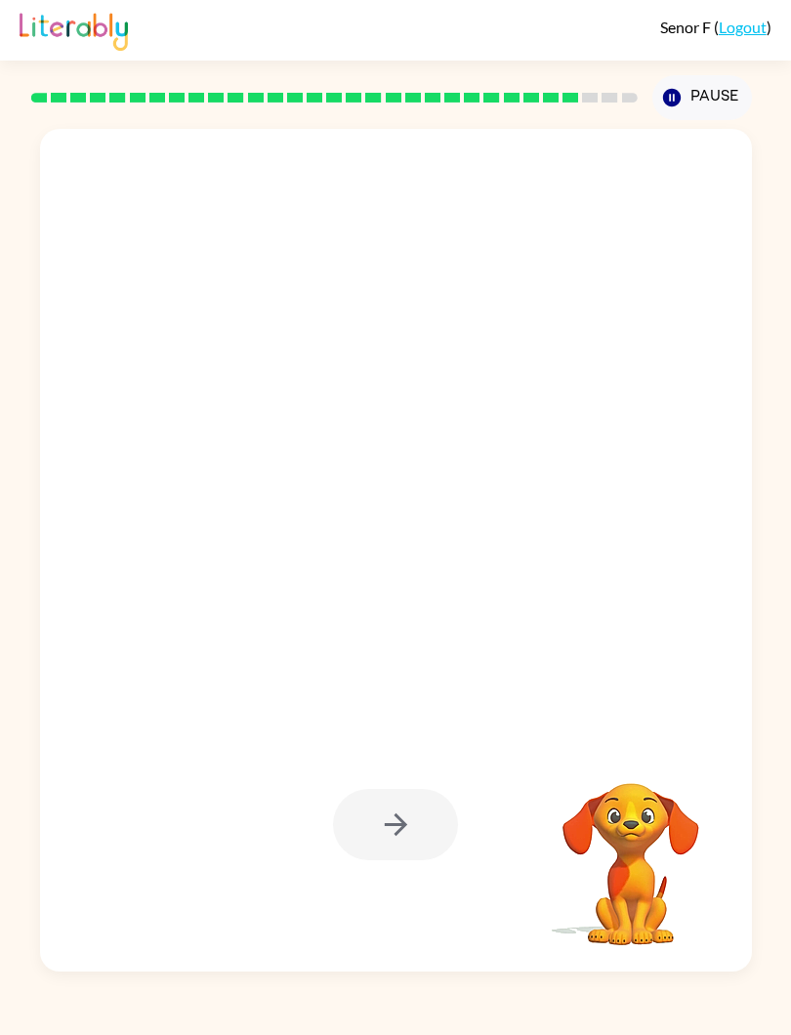
click at [126, 487] on div at bounding box center [349, 515] width 579 height 165
click at [642, 855] on video "Your browser must support playing .mp4 files to use Literably. Please try using…" at bounding box center [630, 850] width 195 height 195
click at [674, 886] on video "Your browser must support playing .mp4 files to use Literably. Please try using…" at bounding box center [630, 850] width 195 height 195
click at [649, 881] on video "Your browser must support playing .mp4 files to use Literably. Please try using…" at bounding box center [630, 850] width 195 height 195
click at [559, 847] on video "Your browser must support playing .mp4 files to use Literably. Please try using…" at bounding box center [630, 850] width 195 height 195
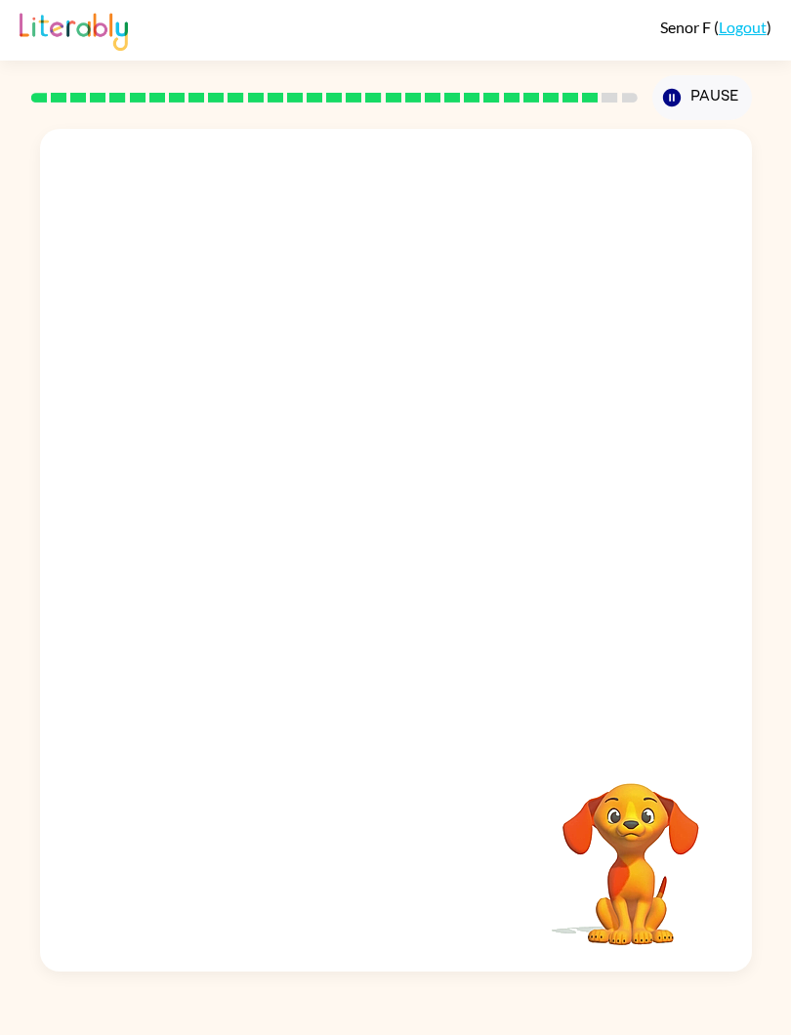
click at [654, 890] on video "Your browser must support playing .mp4 files to use Literably. Please try using…" at bounding box center [630, 850] width 195 height 195
click at [558, 860] on video "Your browser must support playing .mp4 files to use Literably. Please try using…" at bounding box center [630, 850] width 195 height 195
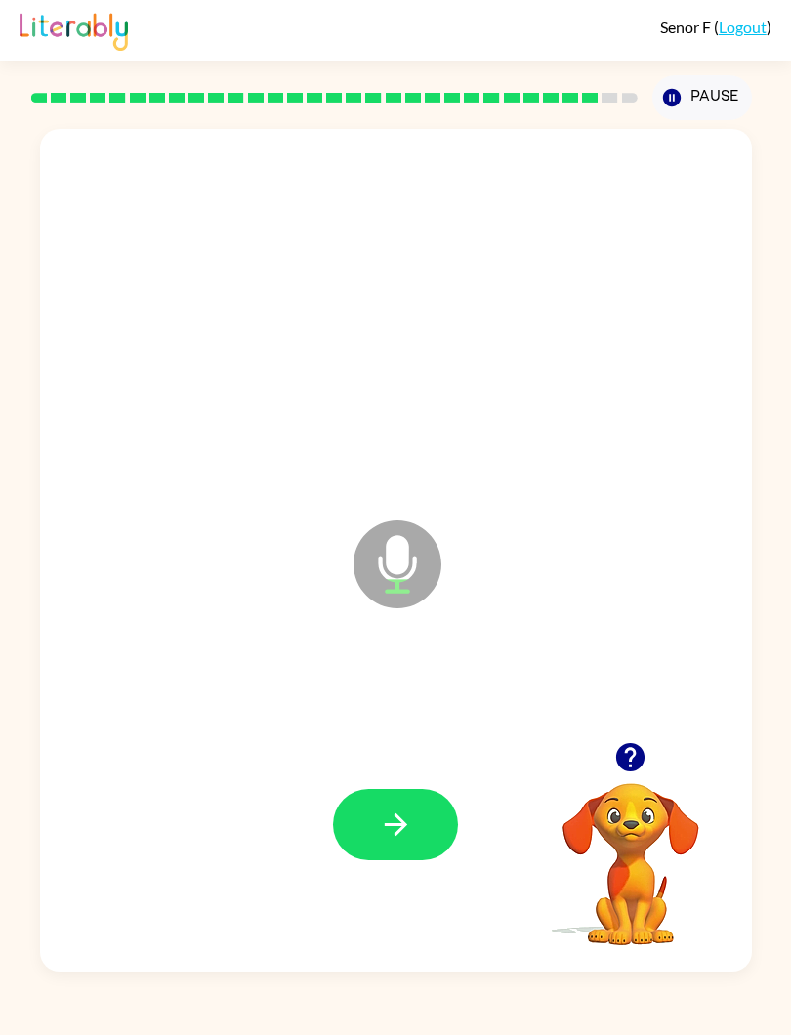
click at [432, 787] on div at bounding box center [396, 824] width 673 height 255
click at [426, 821] on button "button" at bounding box center [395, 824] width 125 height 71
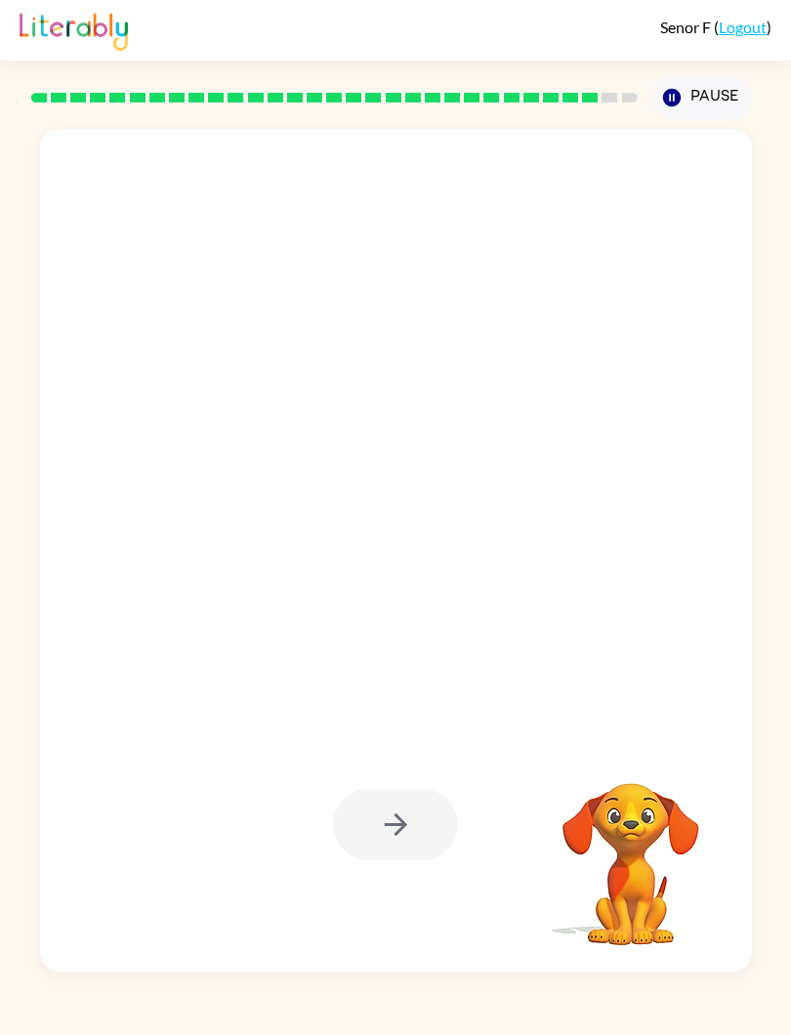
click at [423, 841] on div at bounding box center [395, 824] width 125 height 71
click at [628, 889] on video "Your browser must support playing .mp4 files to use Literably. Please try using…" at bounding box center [630, 850] width 195 height 195
click at [442, 817] on div at bounding box center [395, 824] width 125 height 71
click at [417, 845] on div at bounding box center [395, 824] width 125 height 71
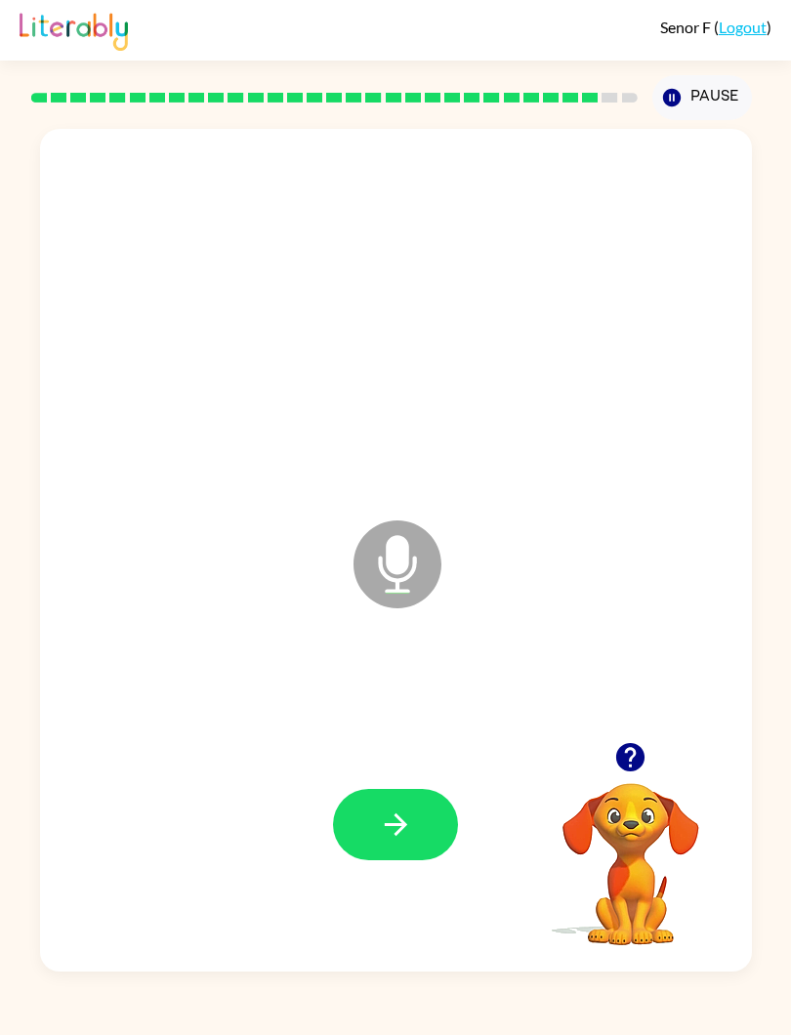
click at [428, 769] on div at bounding box center [396, 824] width 673 height 255
click at [402, 801] on button "button" at bounding box center [395, 824] width 125 height 71
click at [367, 826] on button "button" at bounding box center [395, 824] width 125 height 71
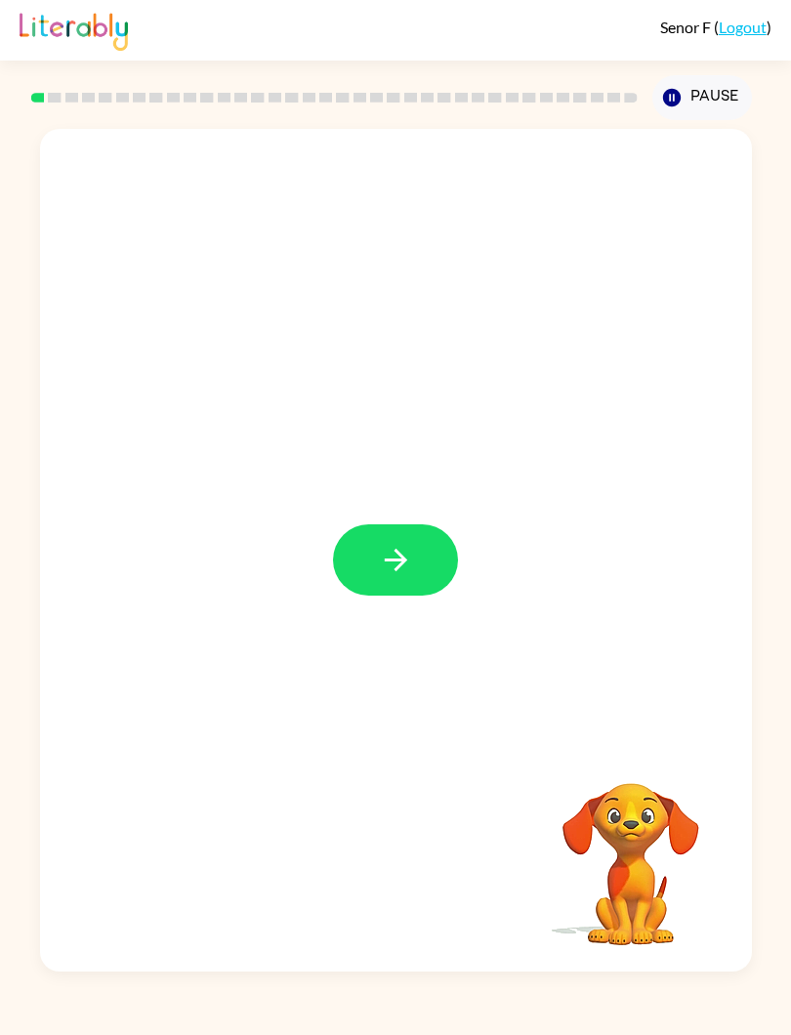
click at [419, 569] on button "button" at bounding box center [395, 560] width 125 height 71
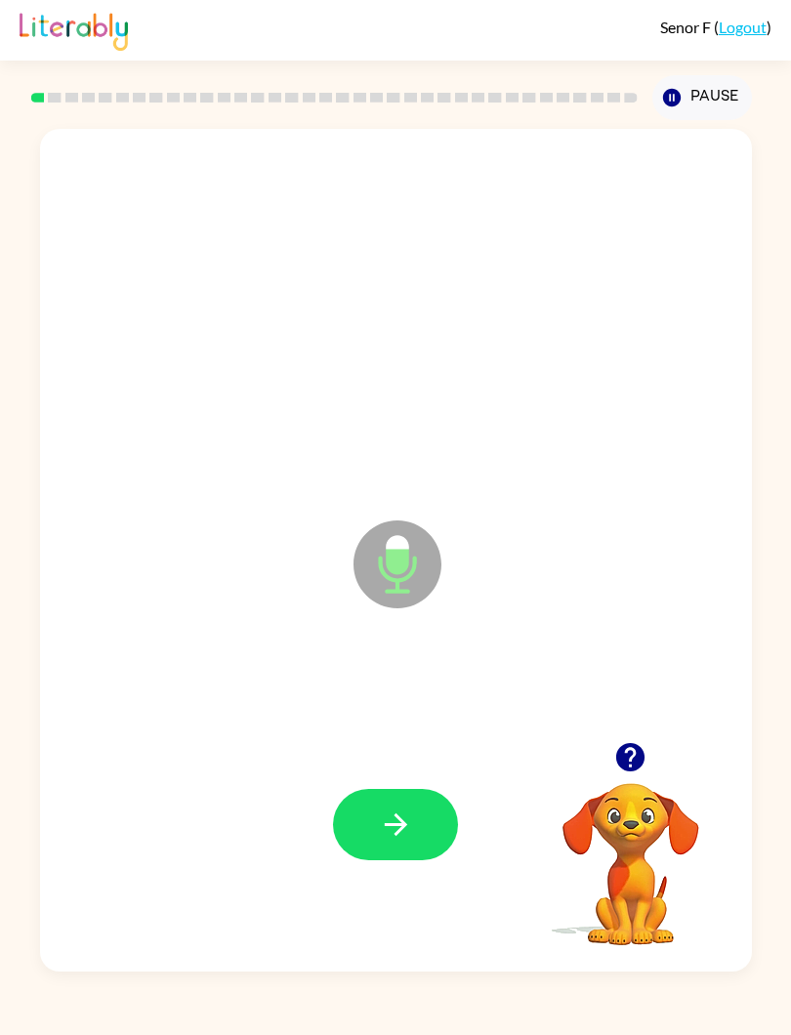
click at [412, 769] on div at bounding box center [396, 824] width 673 height 255
click at [430, 795] on button "button" at bounding box center [395, 824] width 125 height 71
click at [407, 859] on button "button" at bounding box center [395, 824] width 125 height 71
click at [403, 791] on button "button" at bounding box center [395, 824] width 125 height 71
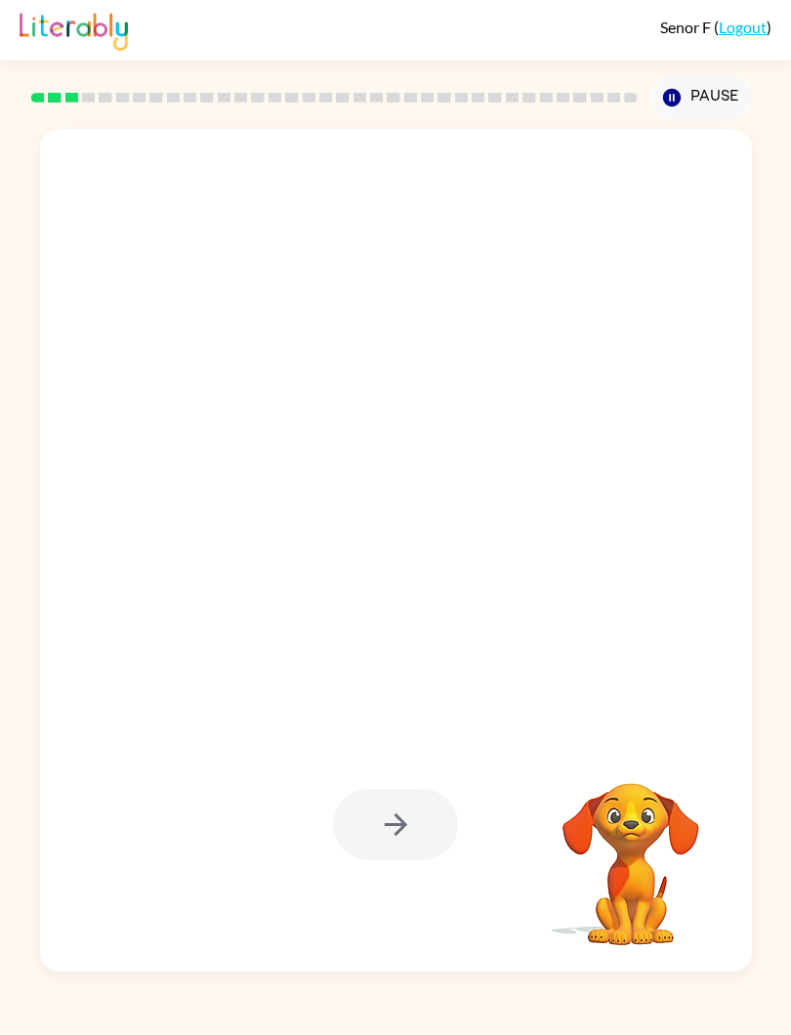
click at [110, 395] on div at bounding box center [396, 295] width 673 height 255
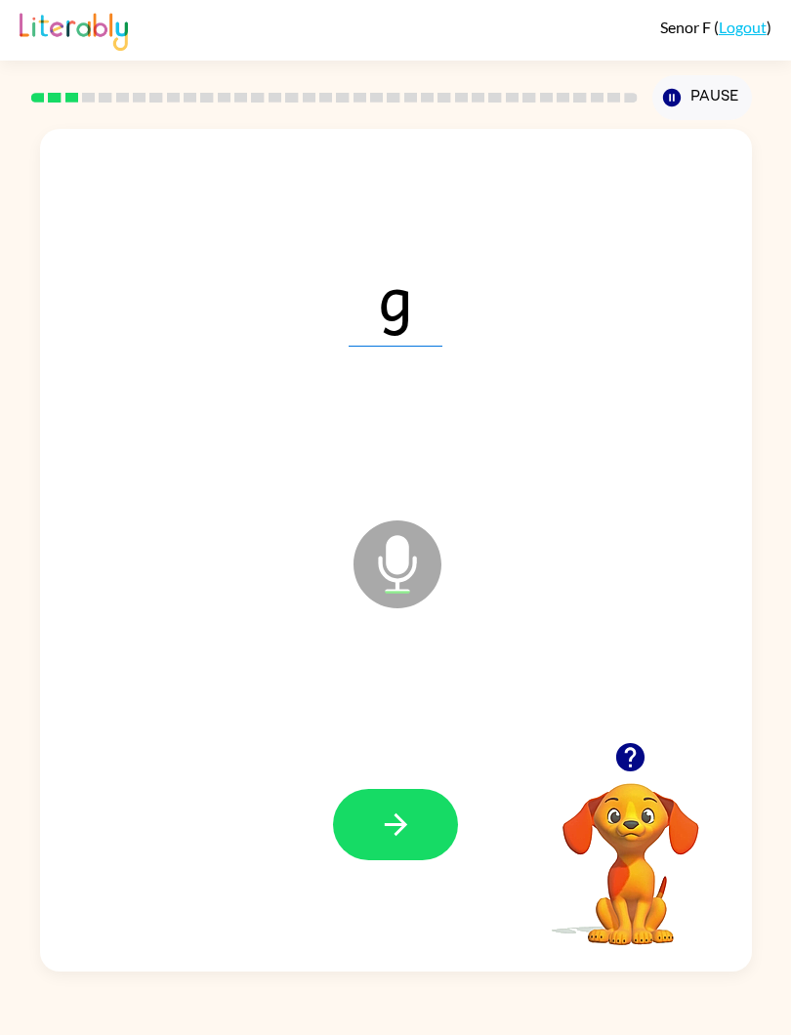
click at [0, 379] on div "g Microphone The Microphone is here when it is your turn to talk Your browser m…" at bounding box center [395, 546] width 791 height 852
click at [420, 784] on div at bounding box center [396, 824] width 673 height 255
click at [420, 798] on button "button" at bounding box center [395, 824] width 125 height 71
click at [385, 796] on button "button" at bounding box center [395, 824] width 125 height 71
click at [413, 778] on div at bounding box center [396, 824] width 673 height 255
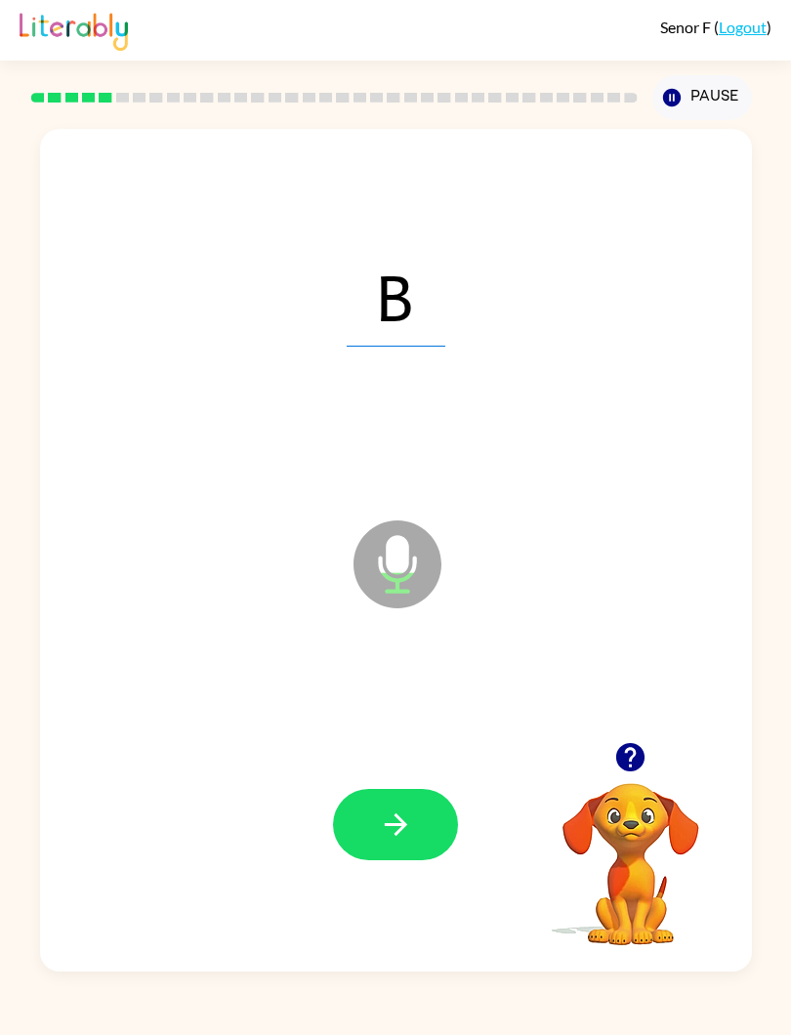
click at [405, 797] on button "button" at bounding box center [395, 824] width 125 height 71
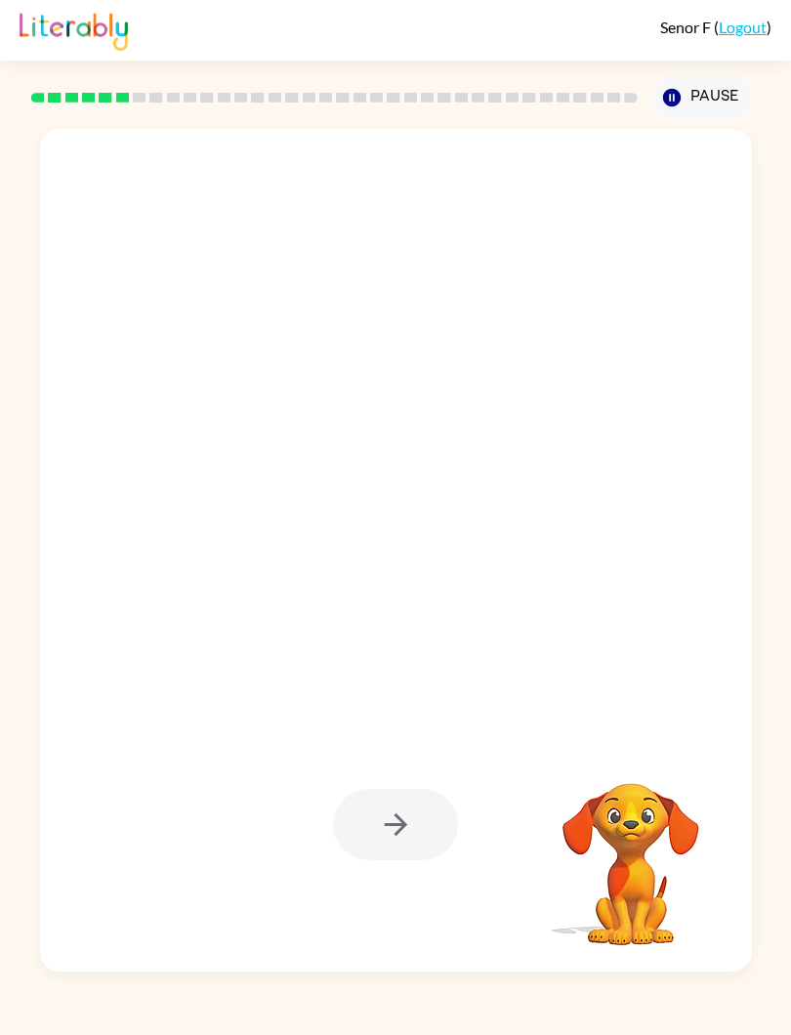
click at [108, 442] on div at bounding box center [349, 515] width 579 height 165
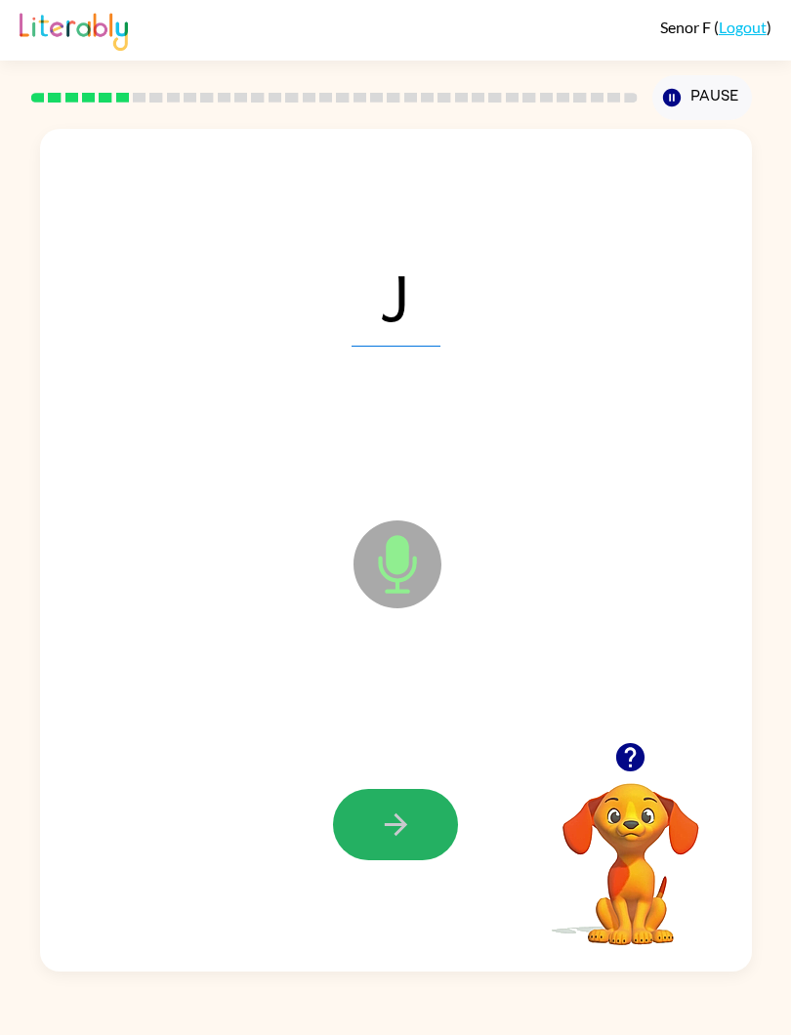
click at [387, 814] on icon "button" at bounding box center [396, 825] width 34 height 34
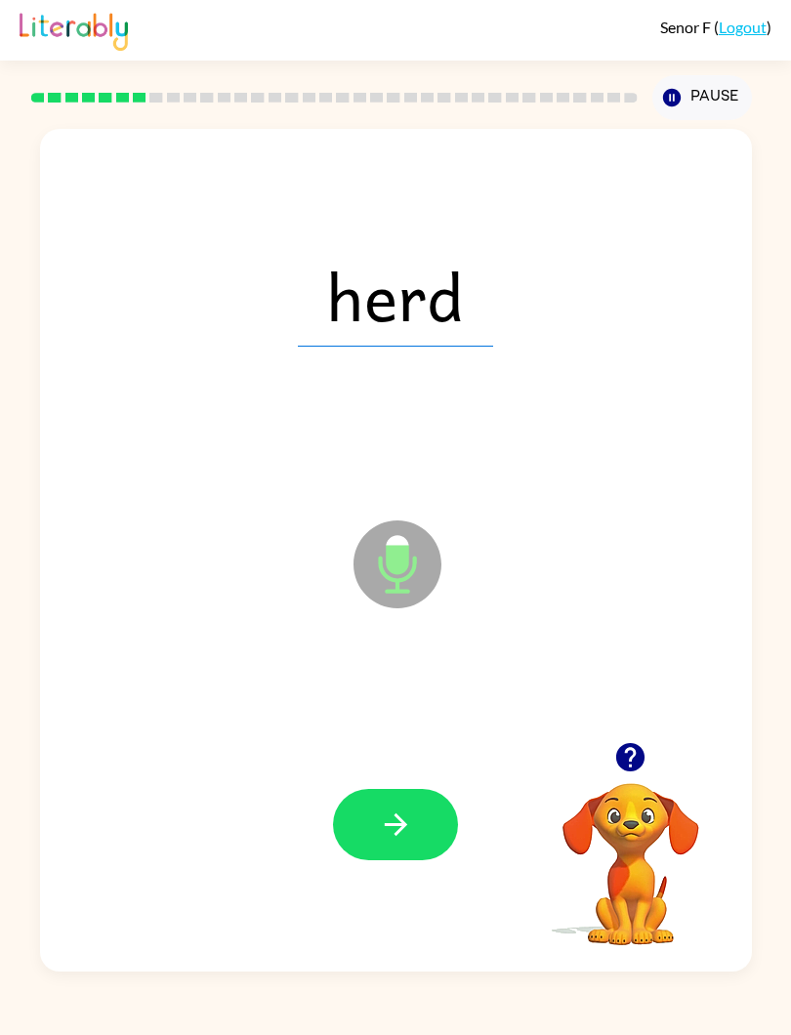
click at [405, 806] on button "button" at bounding box center [395, 824] width 125 height 71
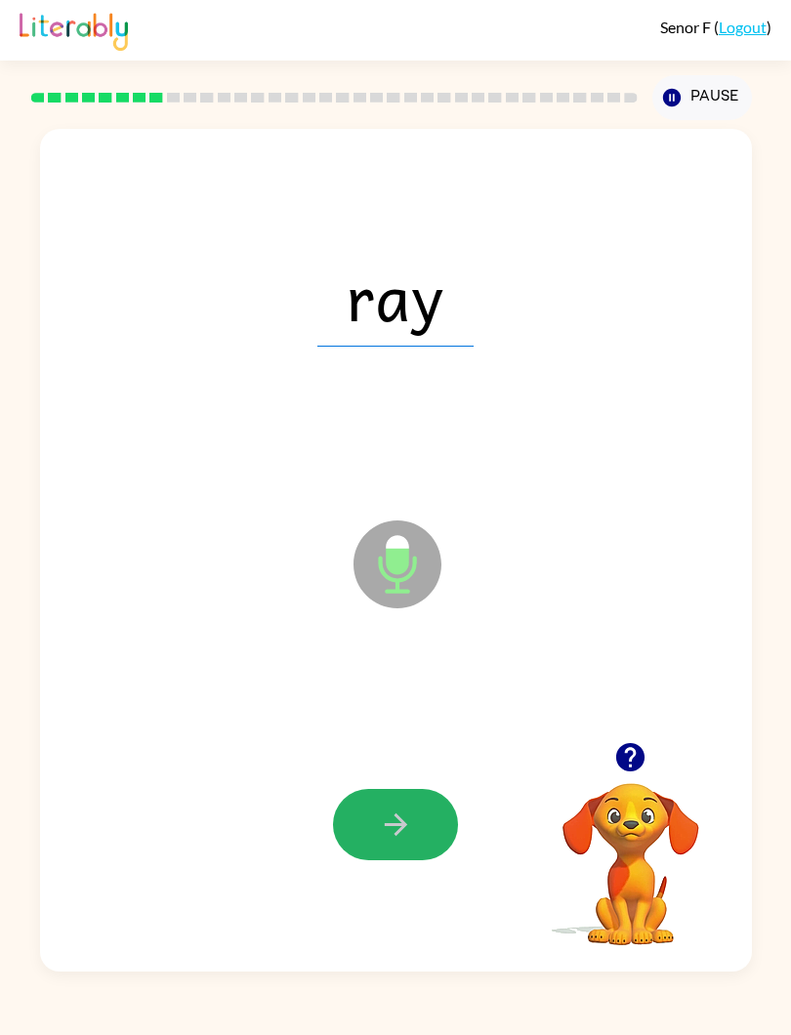
click at [422, 819] on button "button" at bounding box center [395, 824] width 125 height 71
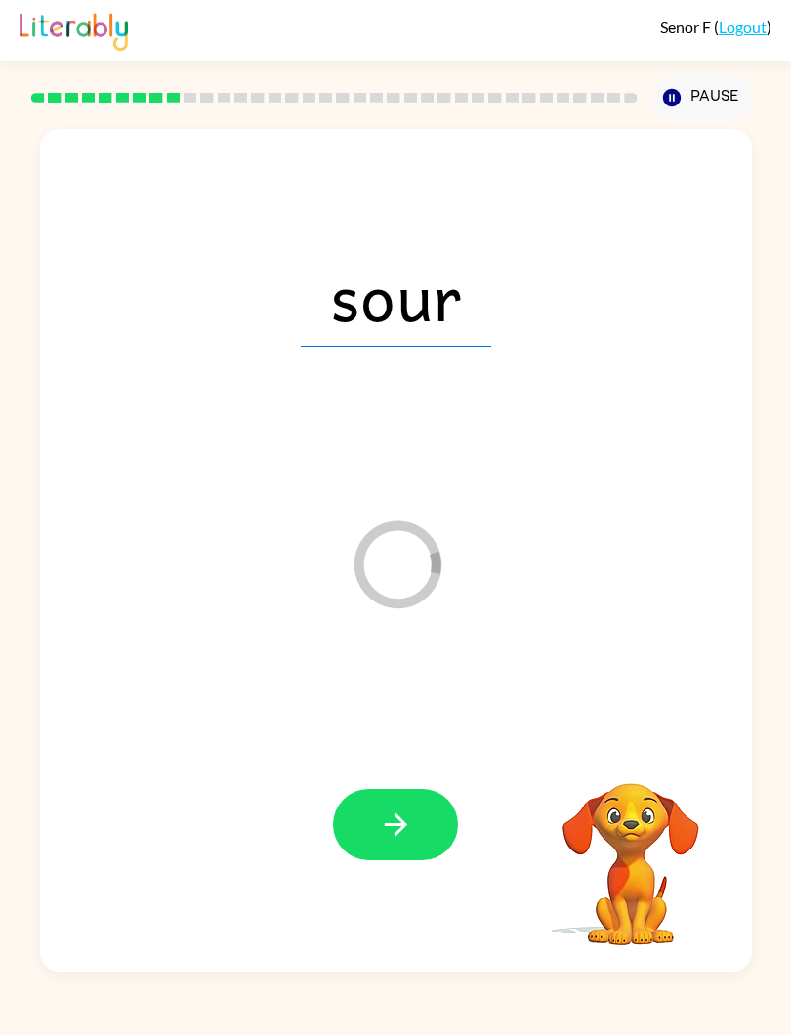
click at [420, 793] on button "button" at bounding box center [395, 824] width 125 height 71
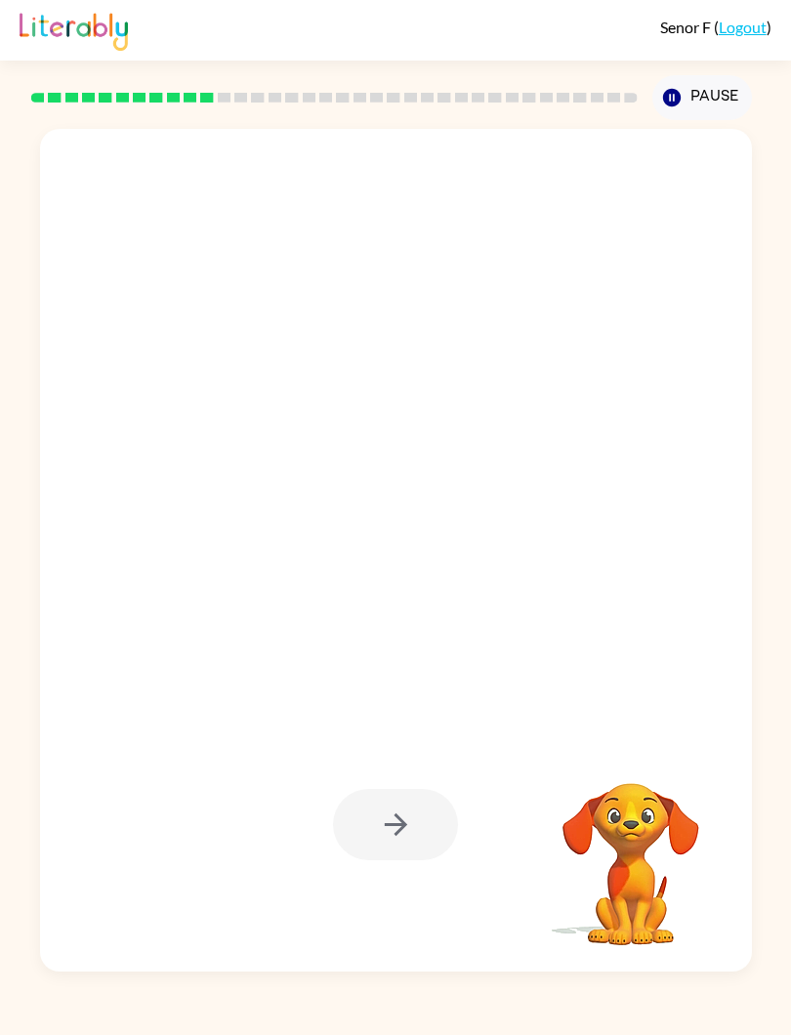
click at [123, 271] on div at bounding box center [396, 295] width 673 height 255
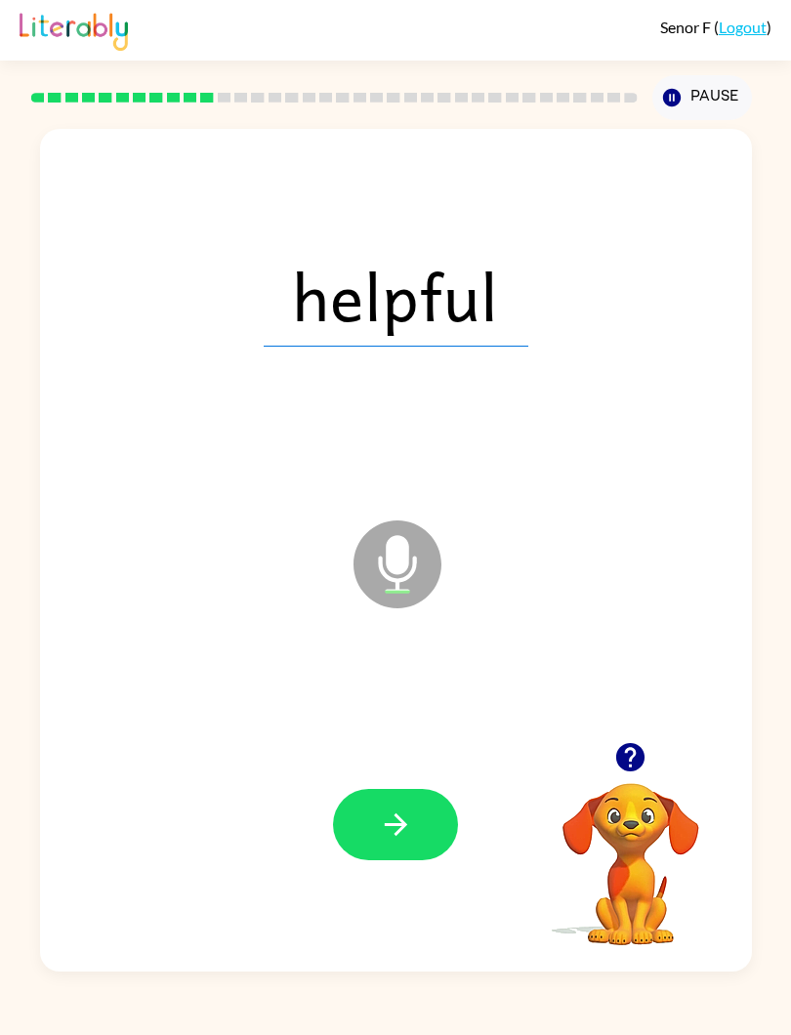
click at [413, 820] on button "button" at bounding box center [395, 824] width 125 height 71
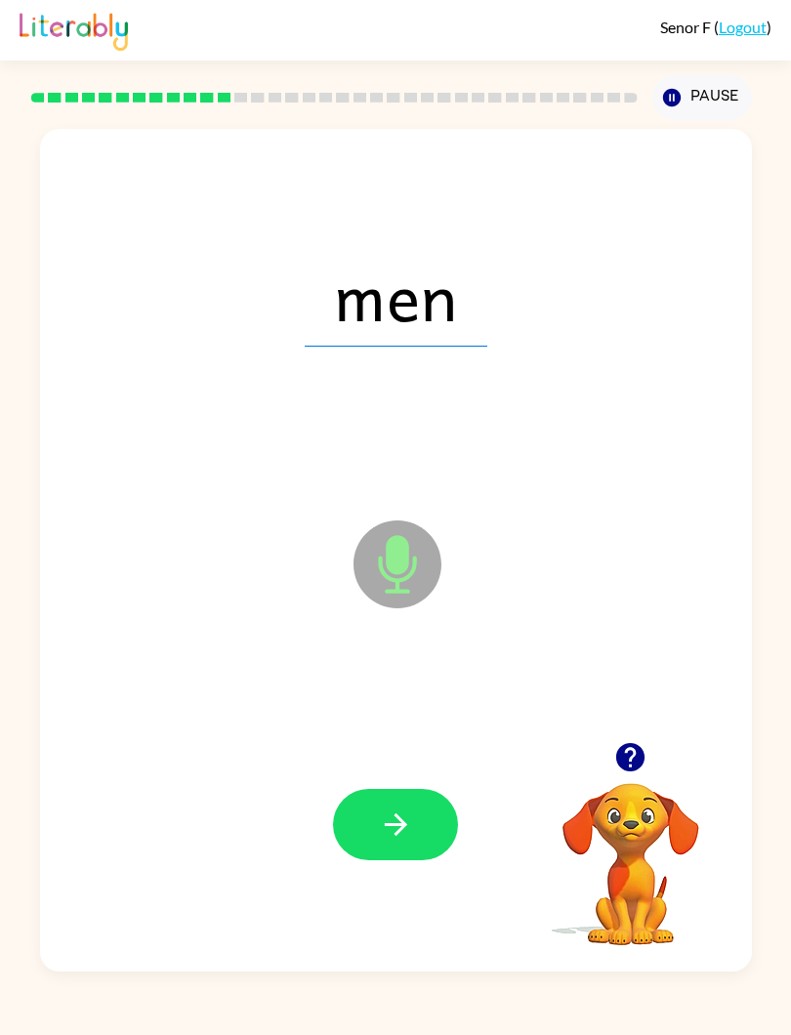
click at [404, 793] on button "button" at bounding box center [395, 824] width 125 height 71
click at [409, 820] on icon "button" at bounding box center [396, 825] width 34 height 34
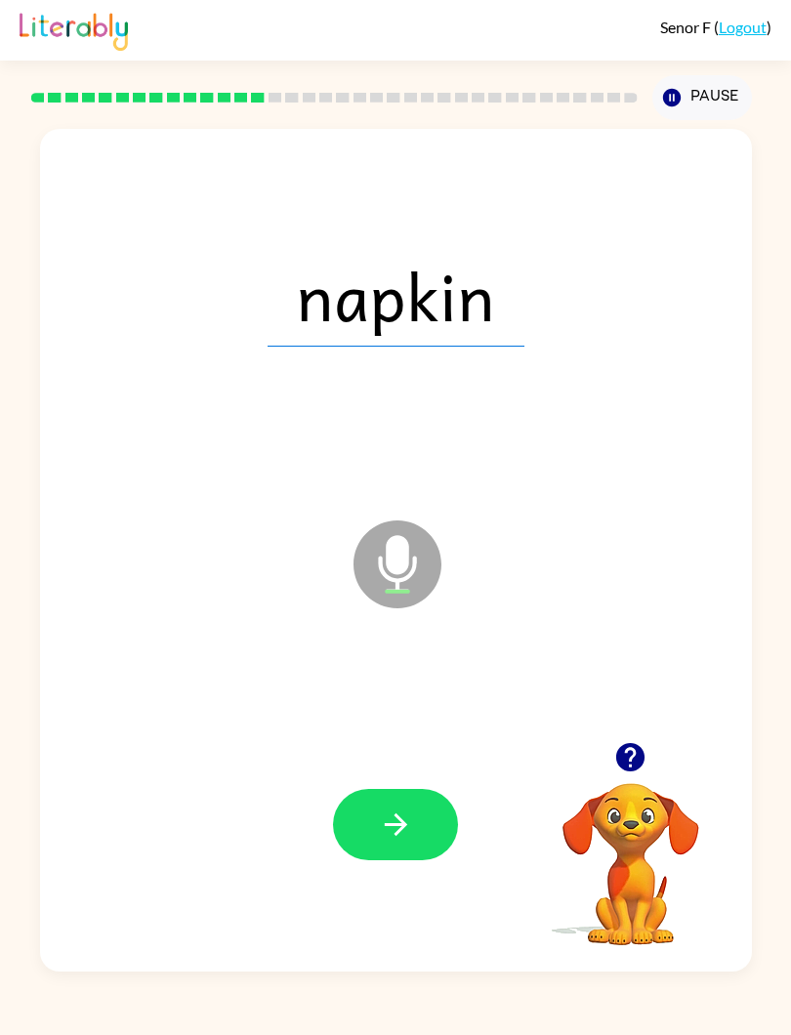
click at [437, 838] on button "button" at bounding box center [395, 824] width 125 height 71
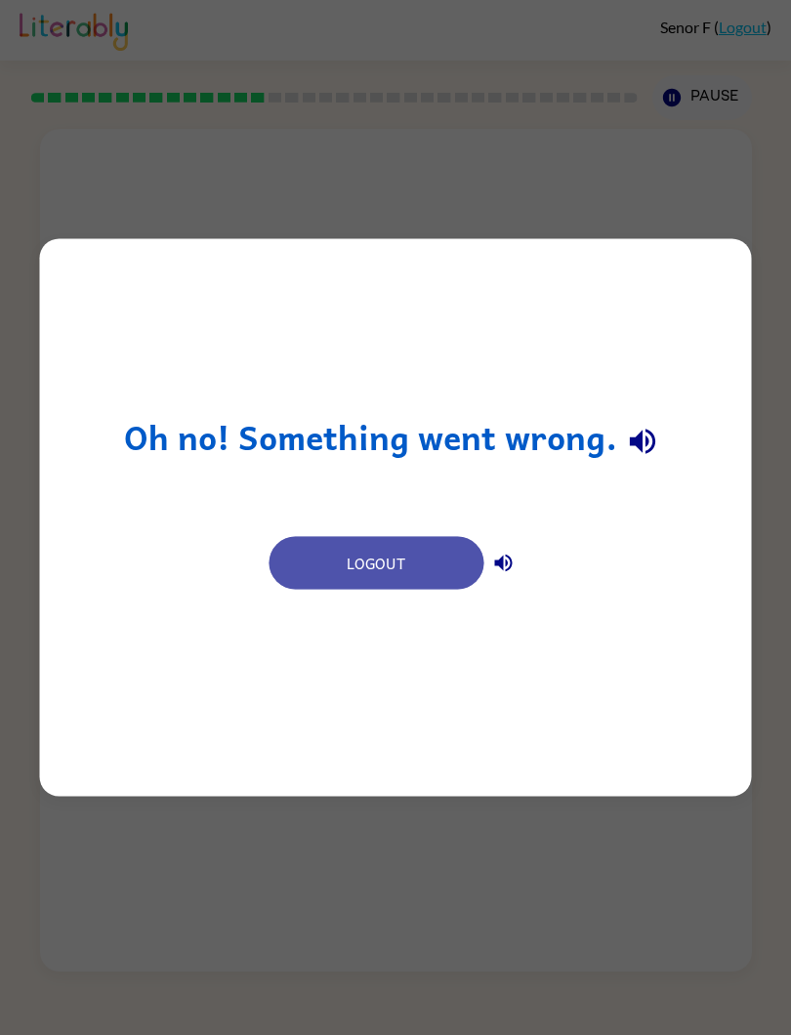
click at [404, 553] on button "Logout" at bounding box center [376, 563] width 215 height 53
